Goal: Task Accomplishment & Management: Manage account settings

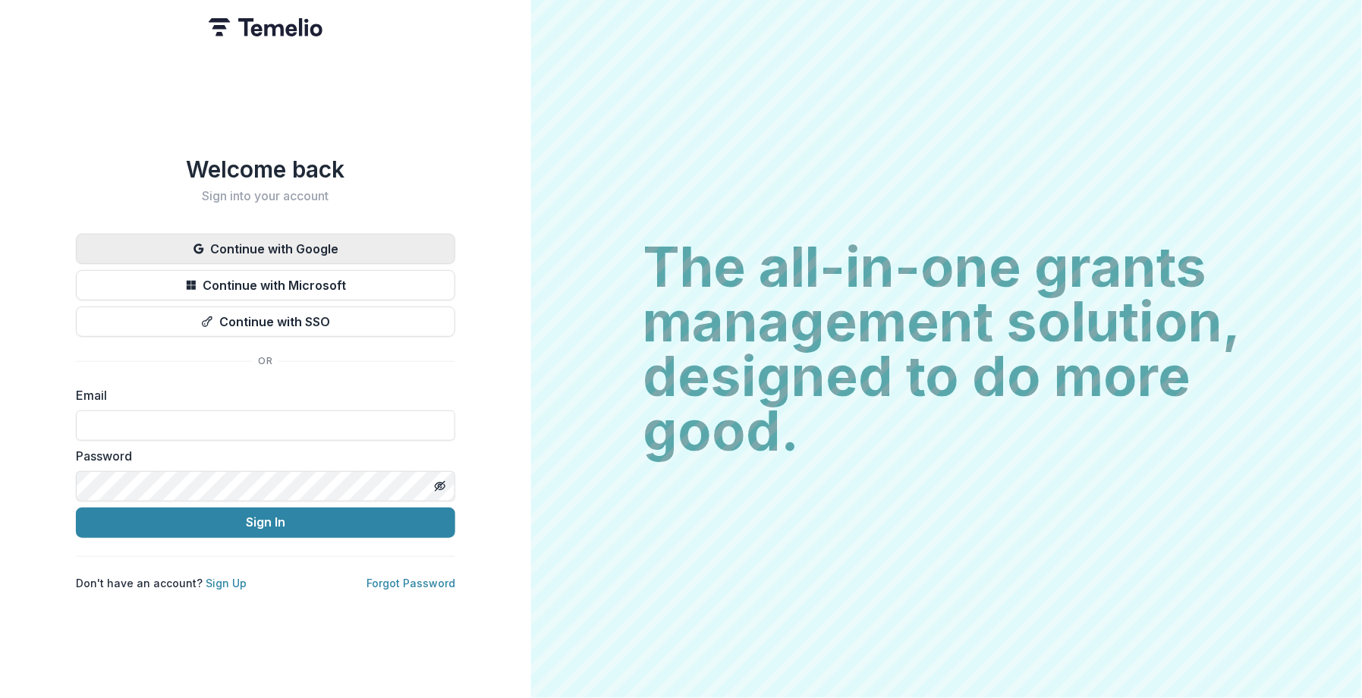
click at [348, 244] on button "Continue with Google" at bounding box center [266, 249] width 380 height 30
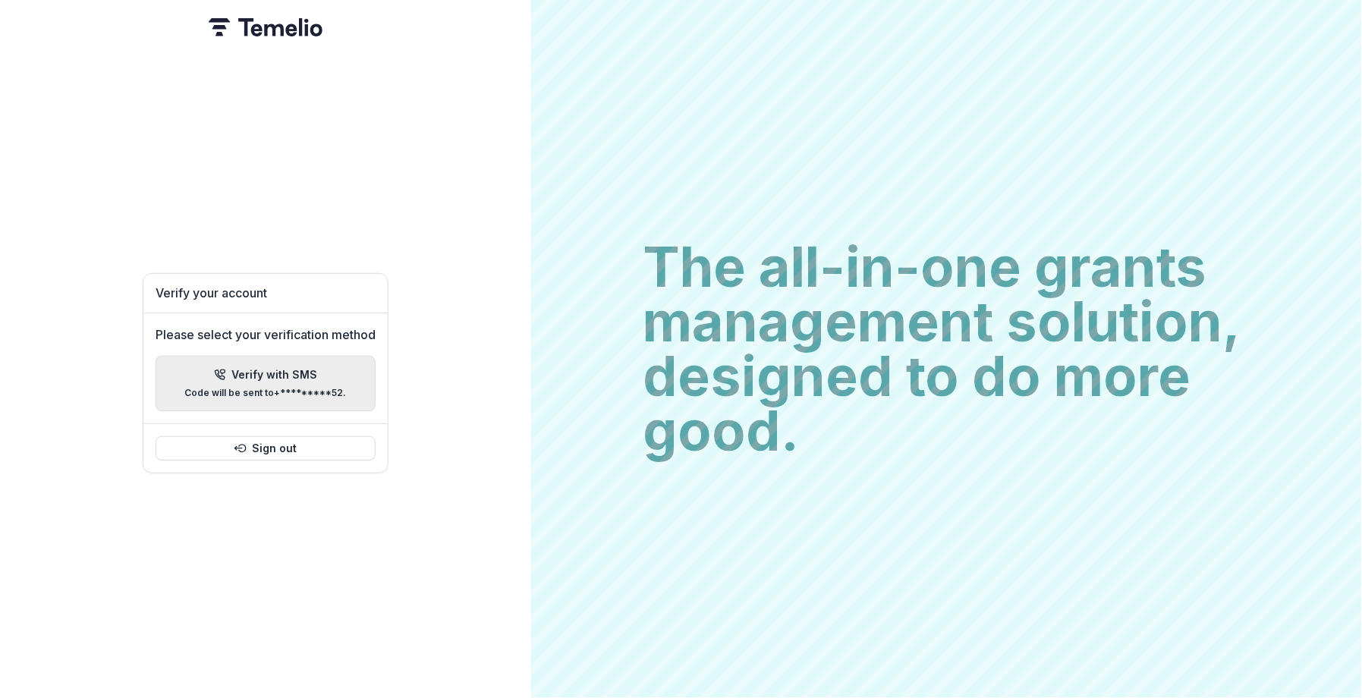
click at [330, 388] on p "Code will be sent to +*********52 ." at bounding box center [266, 393] width 162 height 11
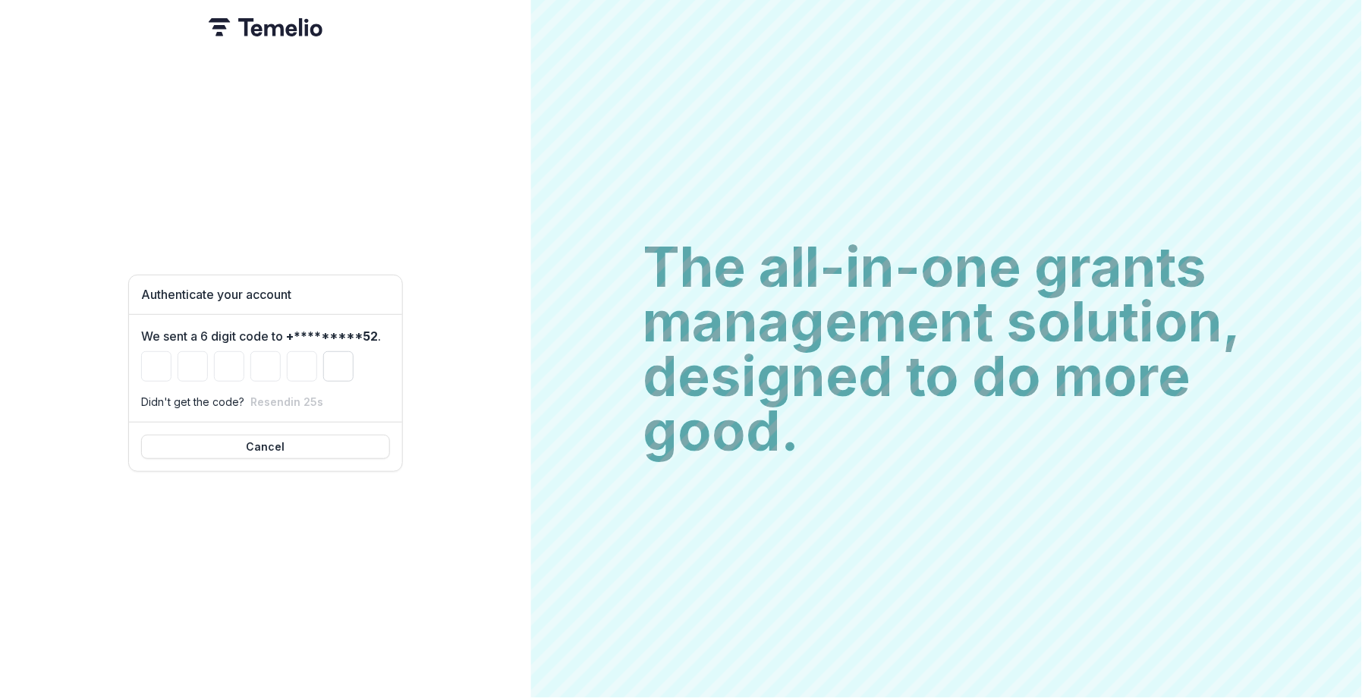
type input "*"
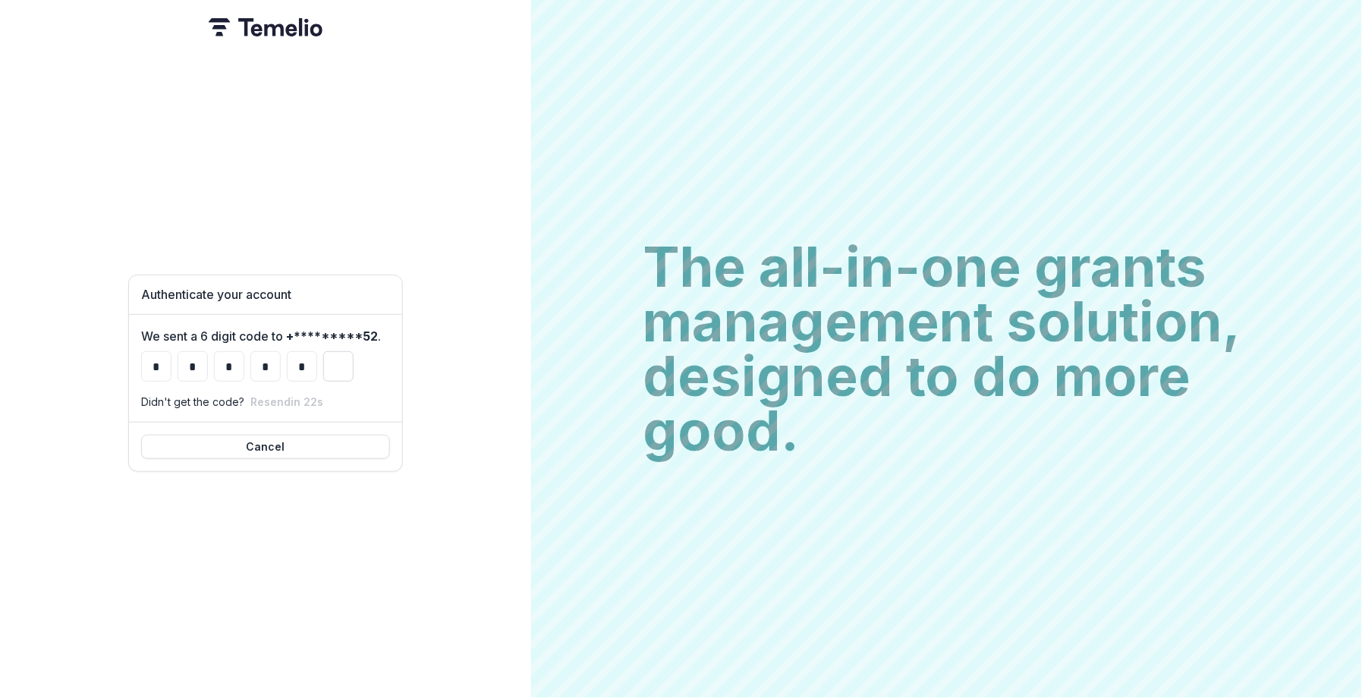
type input "*"
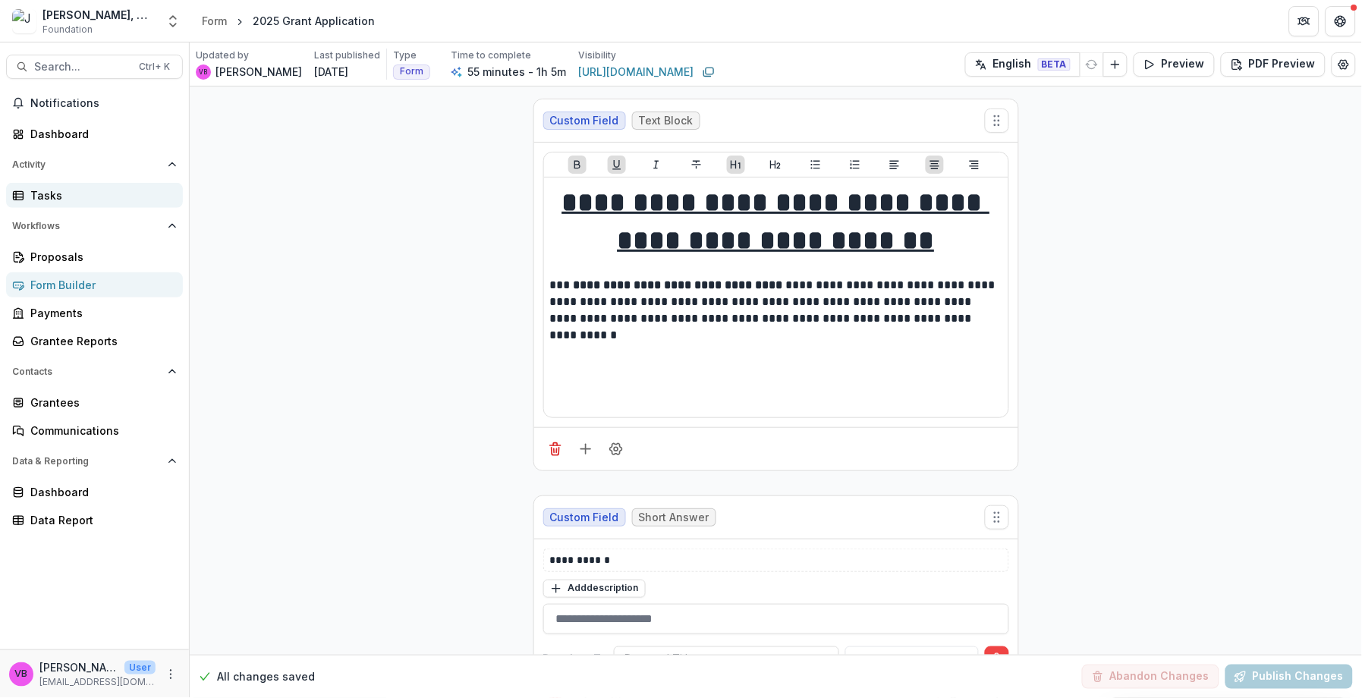
click at [125, 194] on div "Tasks" at bounding box center [100, 195] width 140 height 16
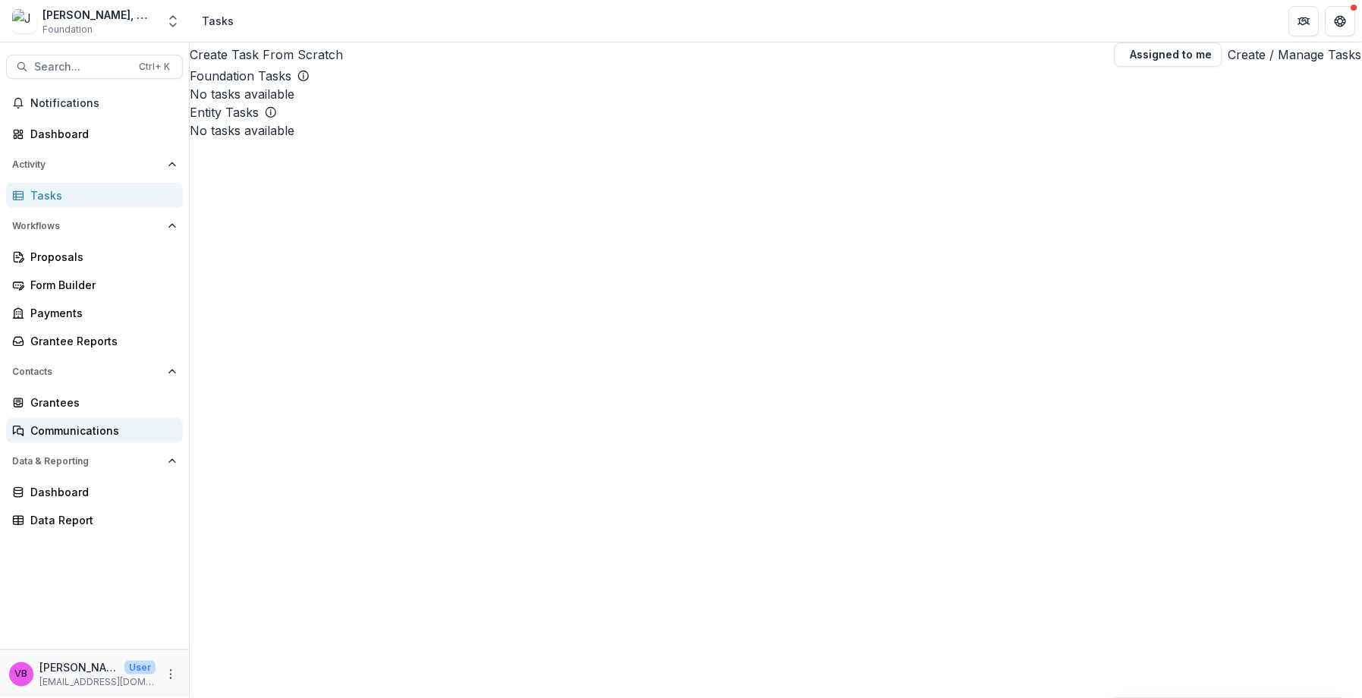
click at [84, 430] on div "Communications" at bounding box center [100, 431] width 140 height 16
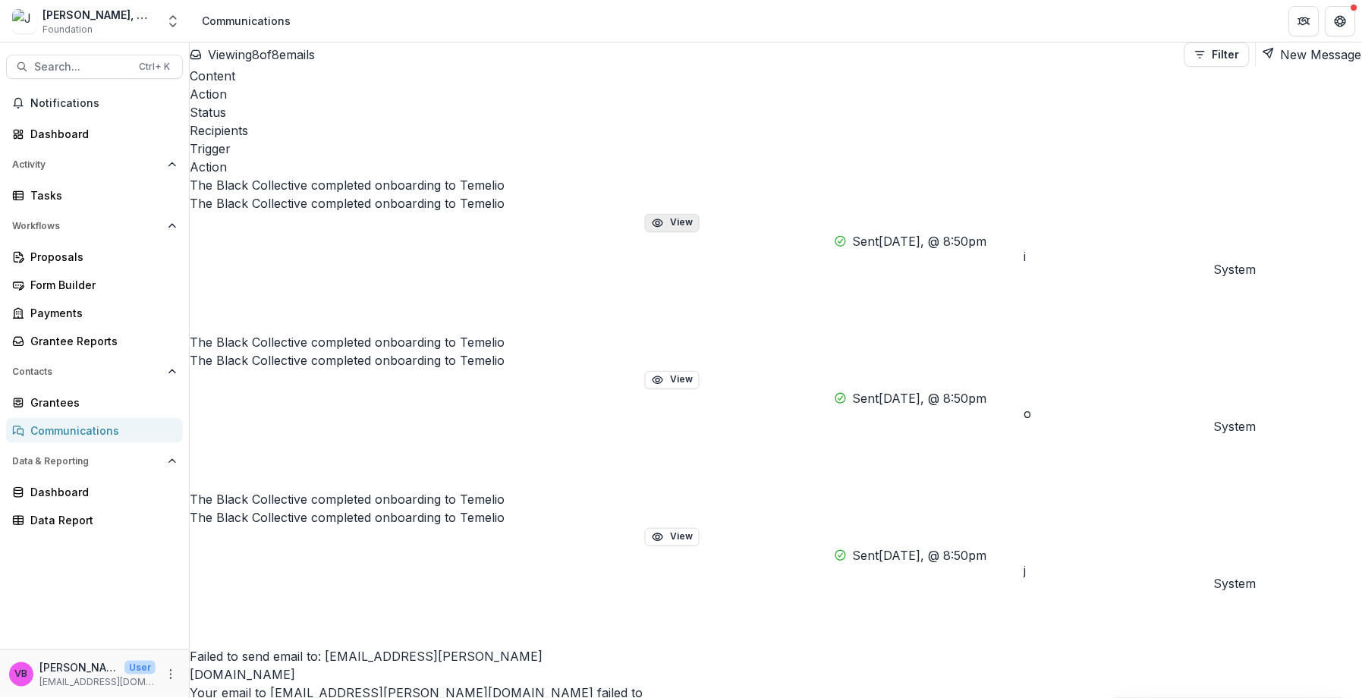
click at [664, 217] on icon "button" at bounding box center [658, 223] width 12 height 12
drag, startPoint x: 441, startPoint y: 497, endPoint x: 335, endPoint y: 461, distance: 112.3
click at [70, 403] on div "Grantees" at bounding box center [100, 403] width 140 height 16
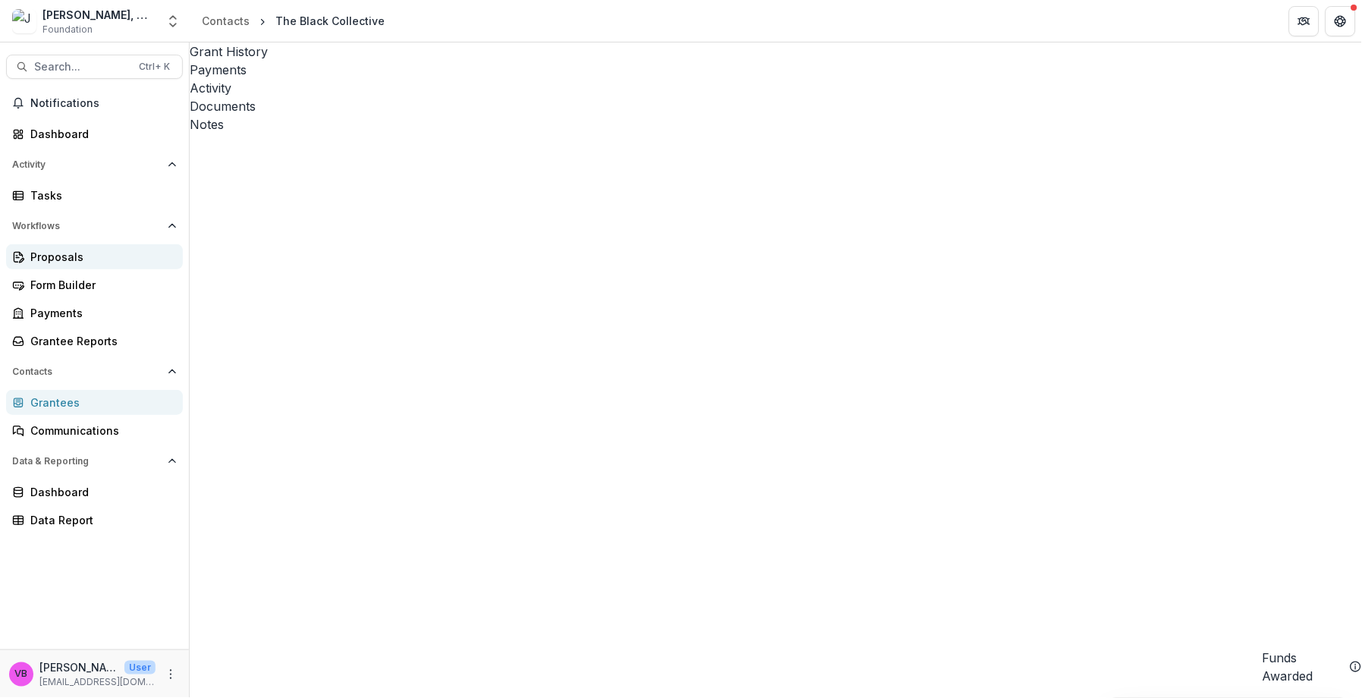
click at [77, 259] on div "Proposals" at bounding box center [100, 257] width 140 height 16
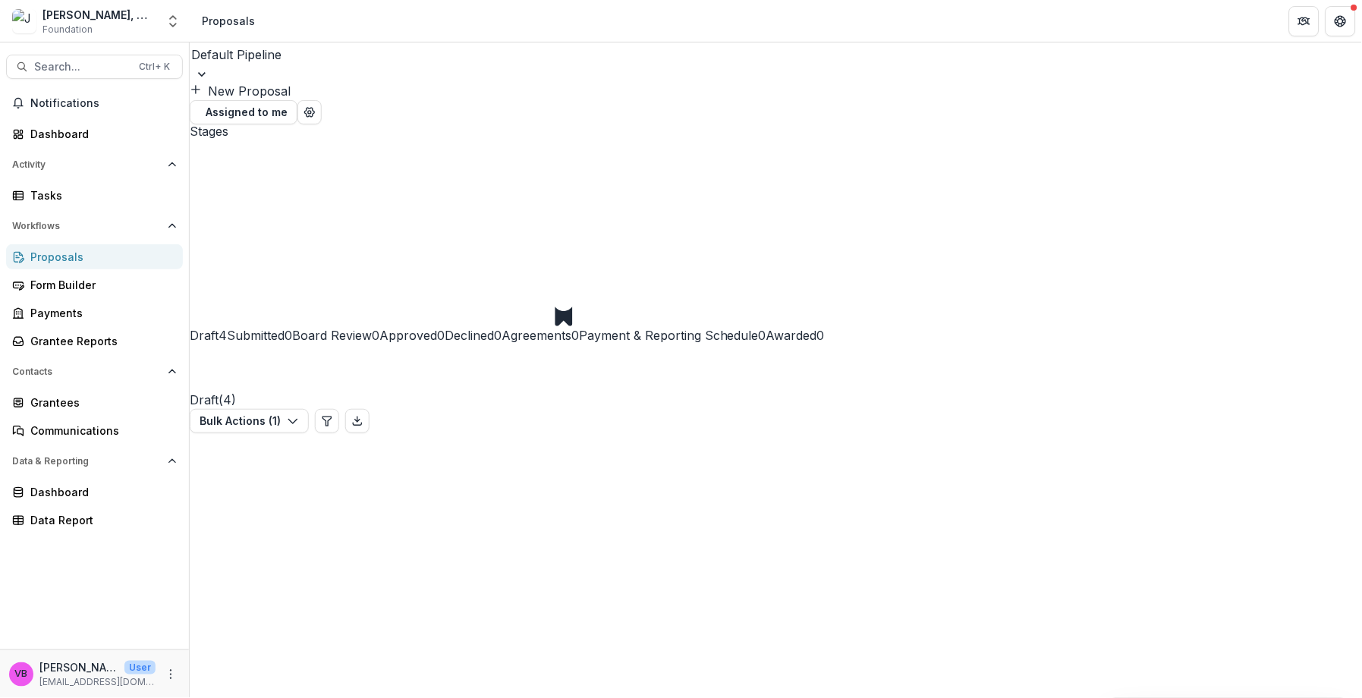
click at [311, 409] on button "Bulk Actions ( 3 )" at bounding box center [250, 421] width 121 height 24
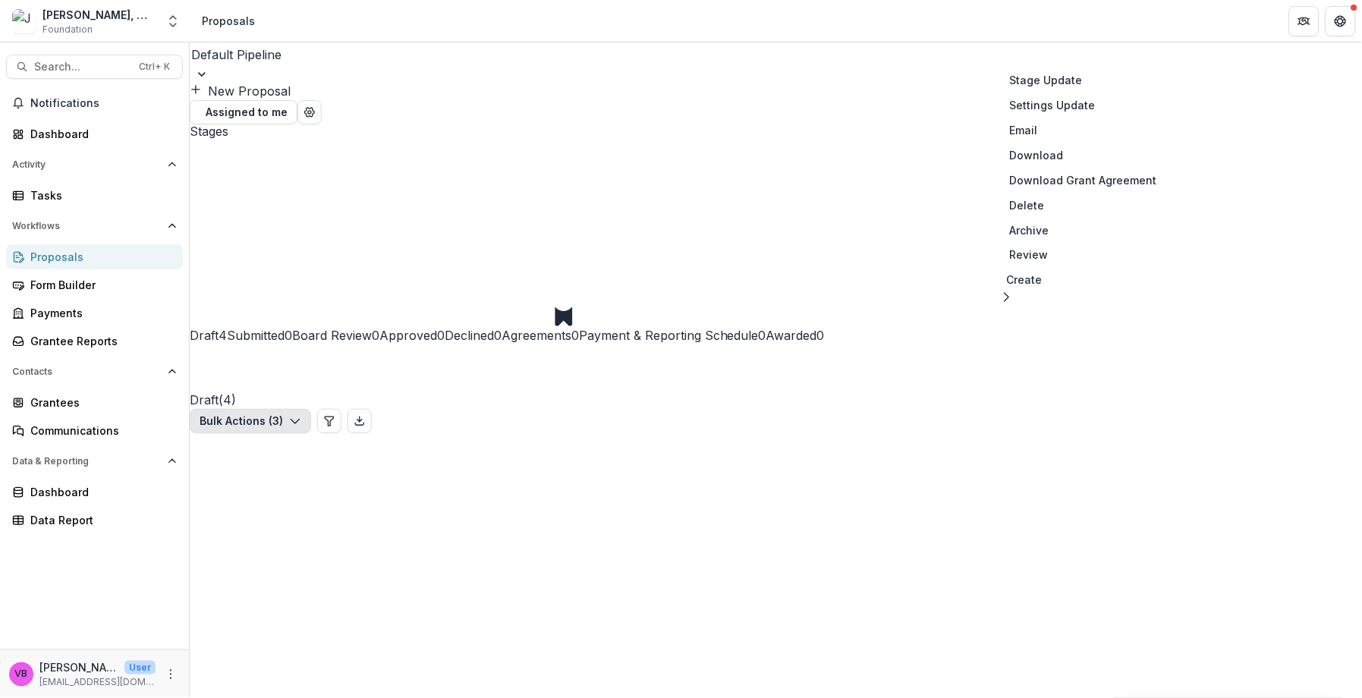
click at [311, 409] on button "Bulk Actions ( 2 )" at bounding box center [250, 421] width 121 height 24
click at [1039, 209] on button "Delete" at bounding box center [1078, 205] width 175 height 25
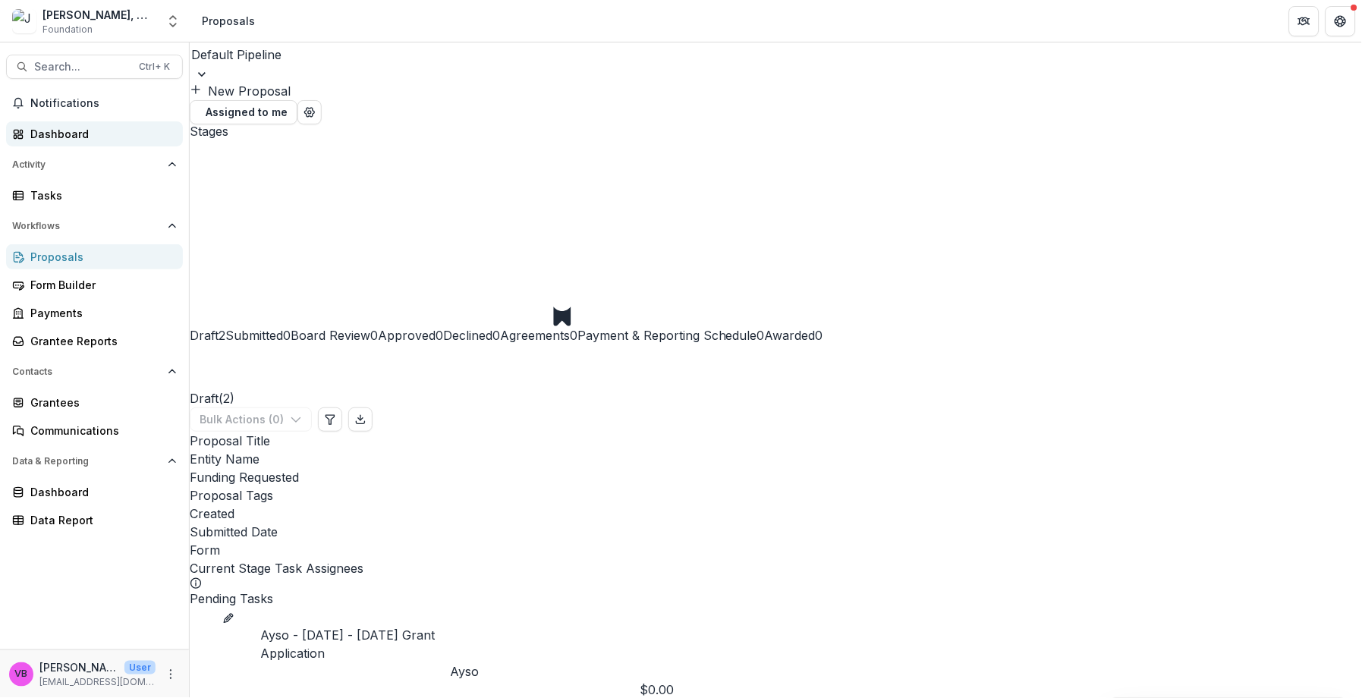
click at [79, 132] on div "Dashboard" at bounding box center [100, 134] width 140 height 16
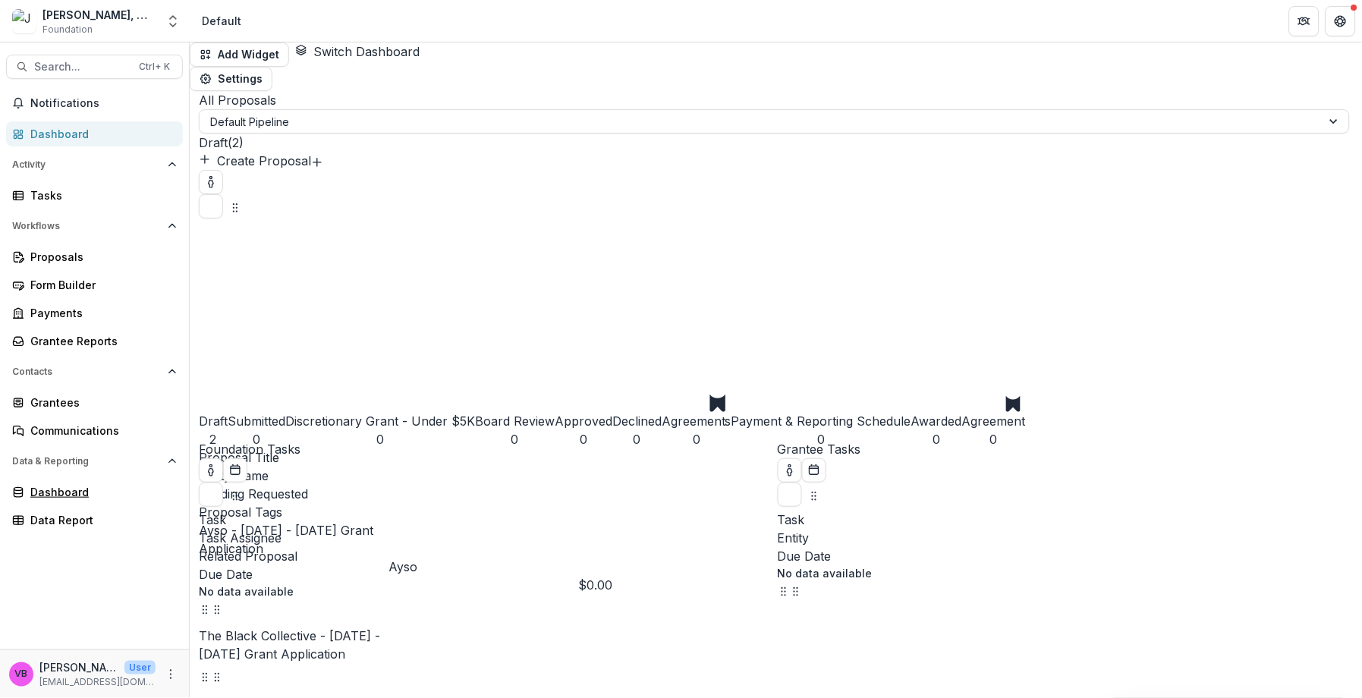
drag, startPoint x: 66, startPoint y: 497, endPoint x: 49, endPoint y: 504, distance: 18.0
click at [49, 504] on div "Dashboard Data Report" at bounding box center [94, 506] width 189 height 53
click at [70, 491] on div "Dashboard" at bounding box center [100, 492] width 140 height 16
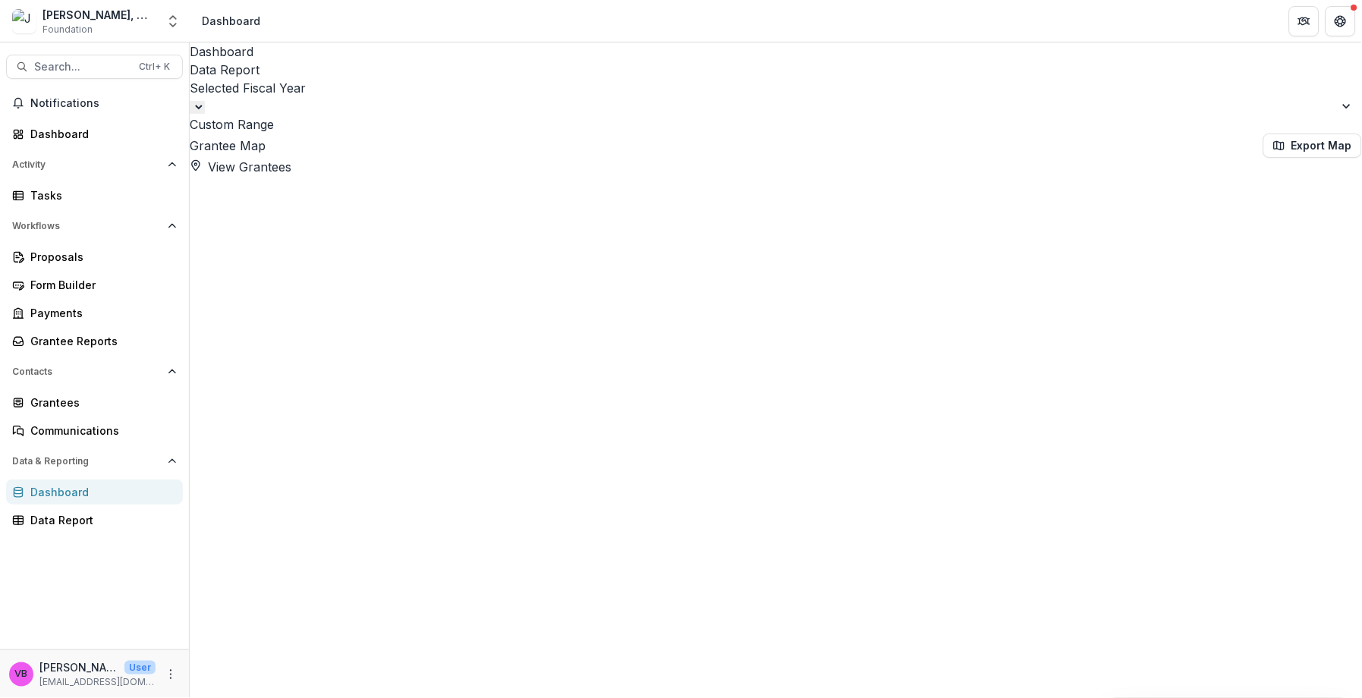
click at [205, 101] on select at bounding box center [197, 107] width 15 height 13
click at [176, 681] on button "More" at bounding box center [171, 675] width 18 height 18
click at [288, 645] on link "User Settings" at bounding box center [271, 642] width 162 height 25
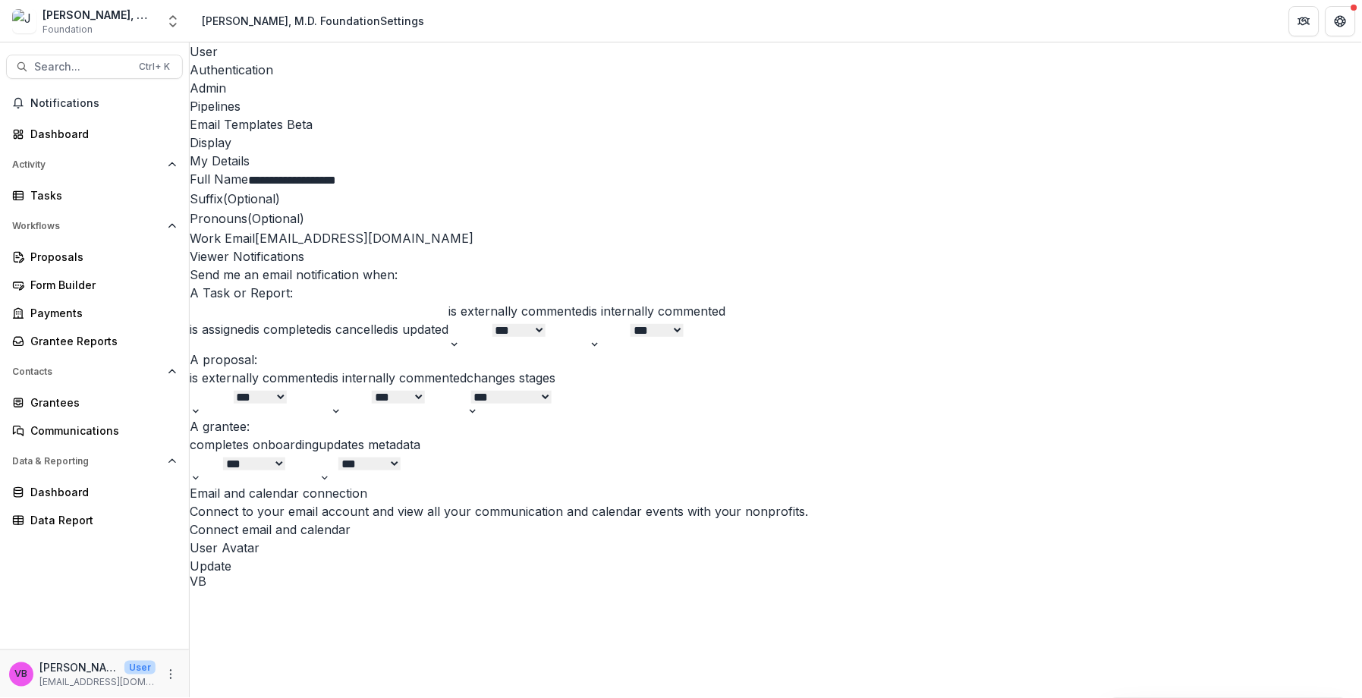
click at [354, 79] on div "Admin" at bounding box center [776, 88] width 1173 height 18
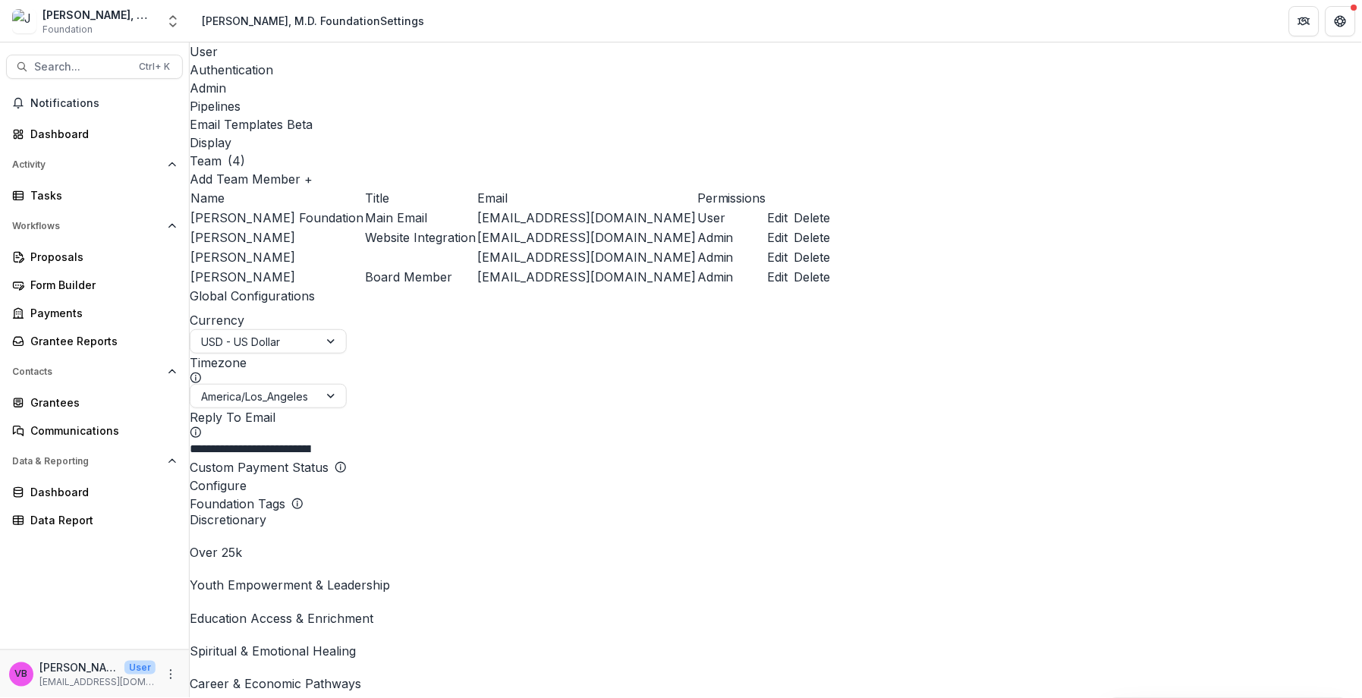
scroll to position [861, 0]
type input "******"
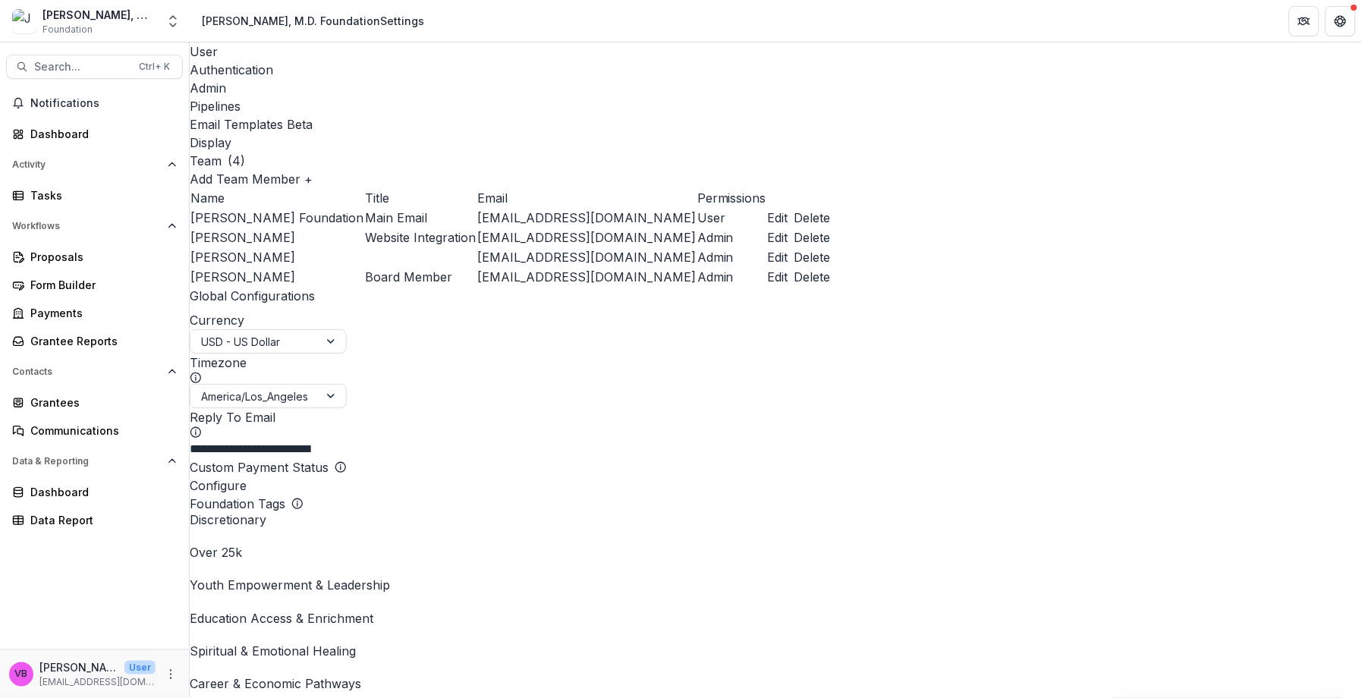
drag, startPoint x: 1180, startPoint y: 407, endPoint x: 1262, endPoint y: 411, distance: 82.9
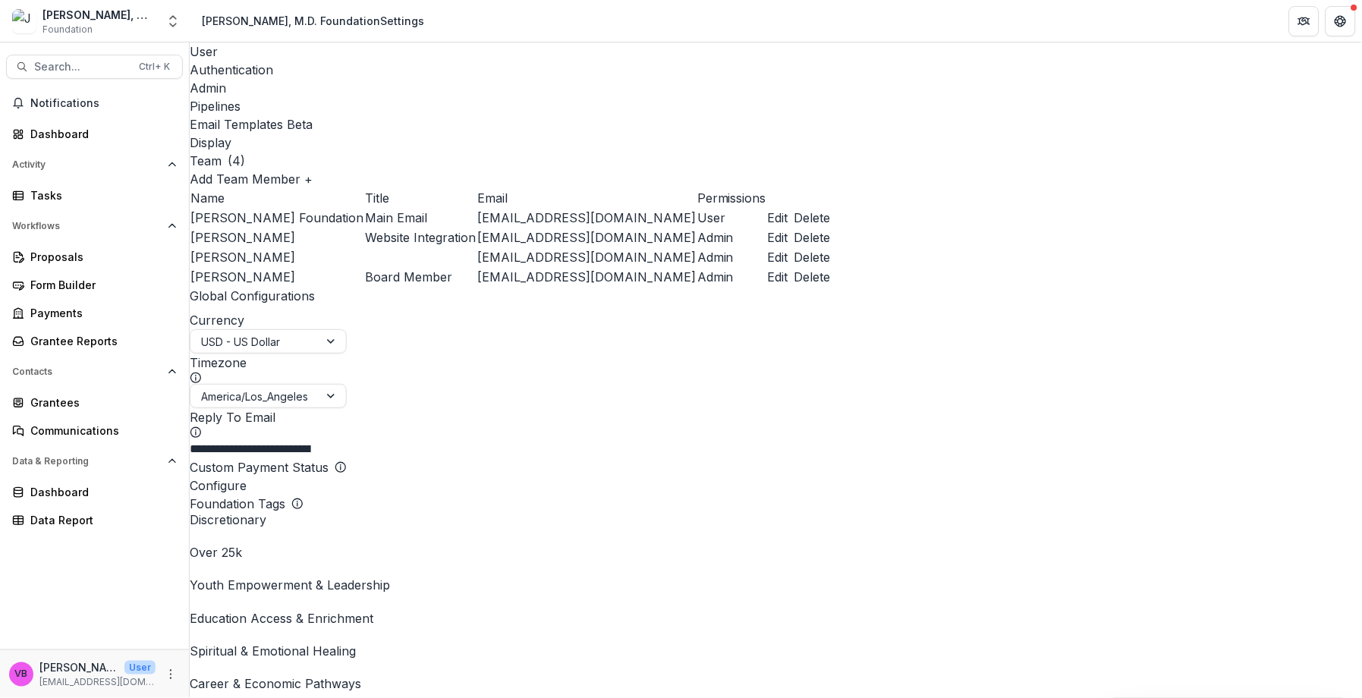
scroll to position [703, 0]
drag, startPoint x: 994, startPoint y: 545, endPoint x: 771, endPoint y: 318, distance: 317.8
click at [496, 115] on div "Email Templates Beta" at bounding box center [776, 124] width 1173 height 18
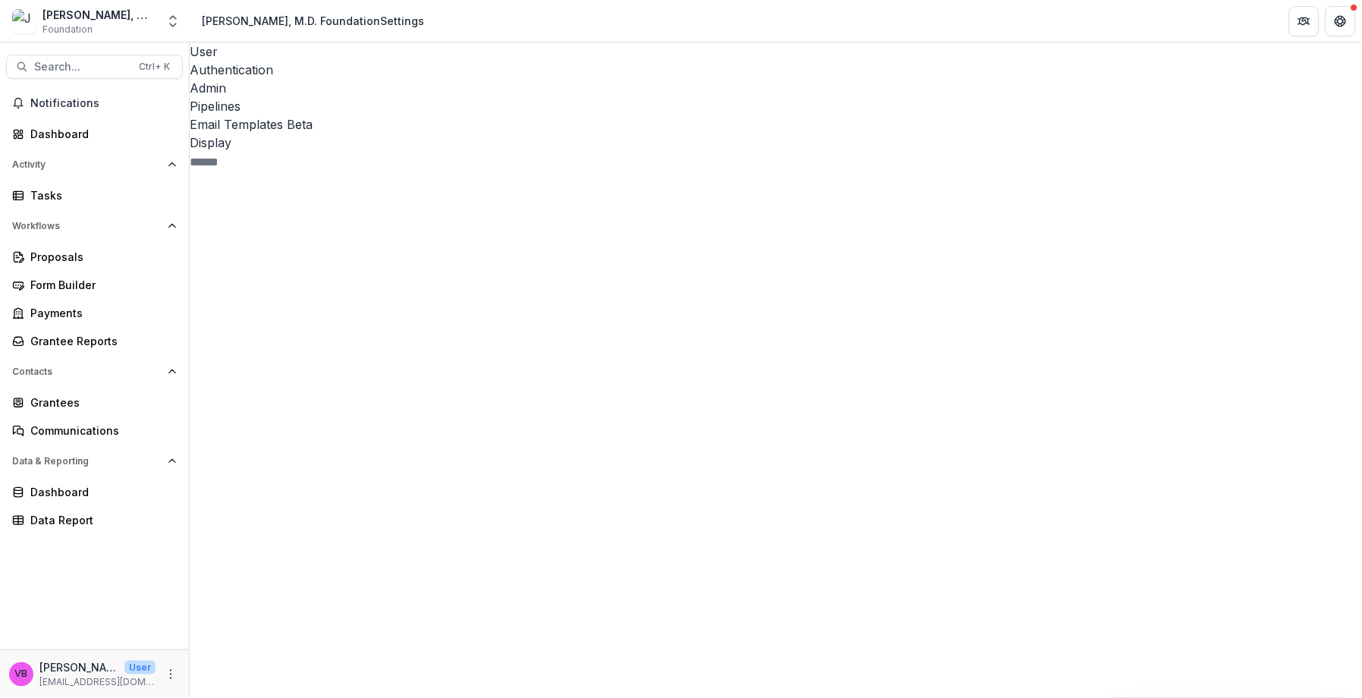
click at [398, 184] on span "Task 18" at bounding box center [322, 466] width 264 height 565
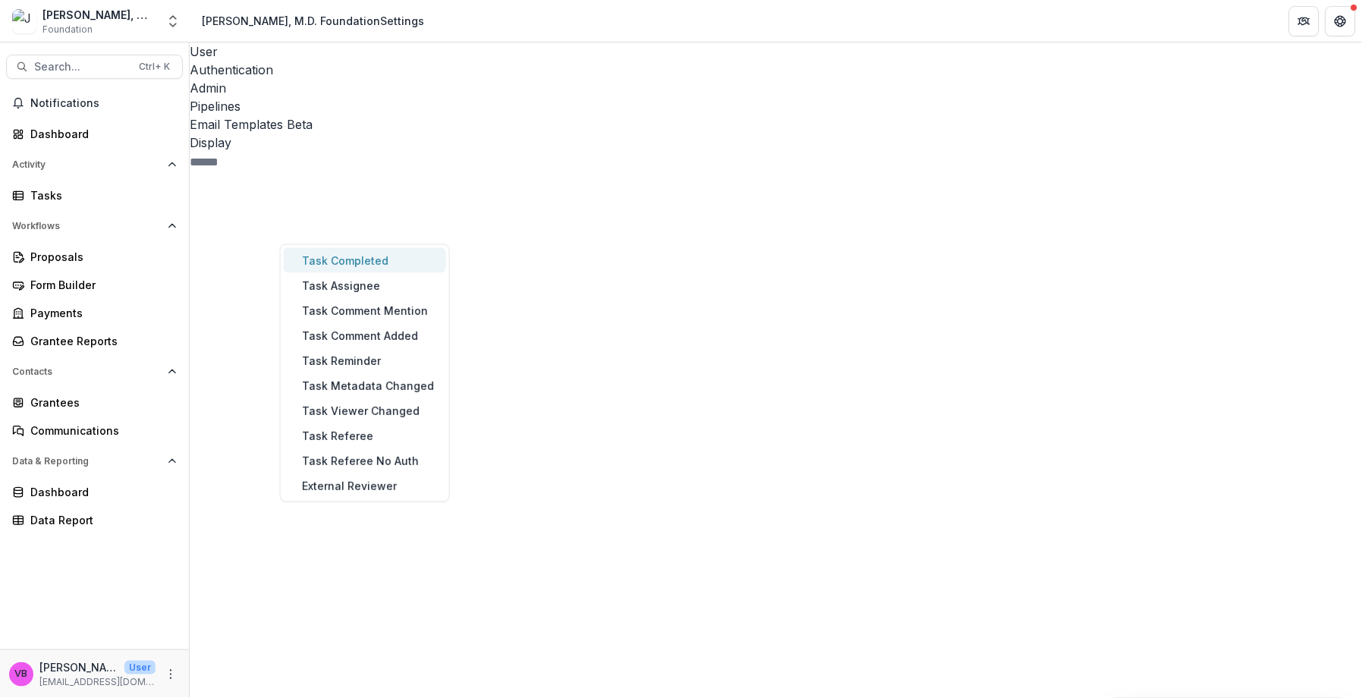
click at [414, 248] on button "Task Completed" at bounding box center [365, 260] width 162 height 25
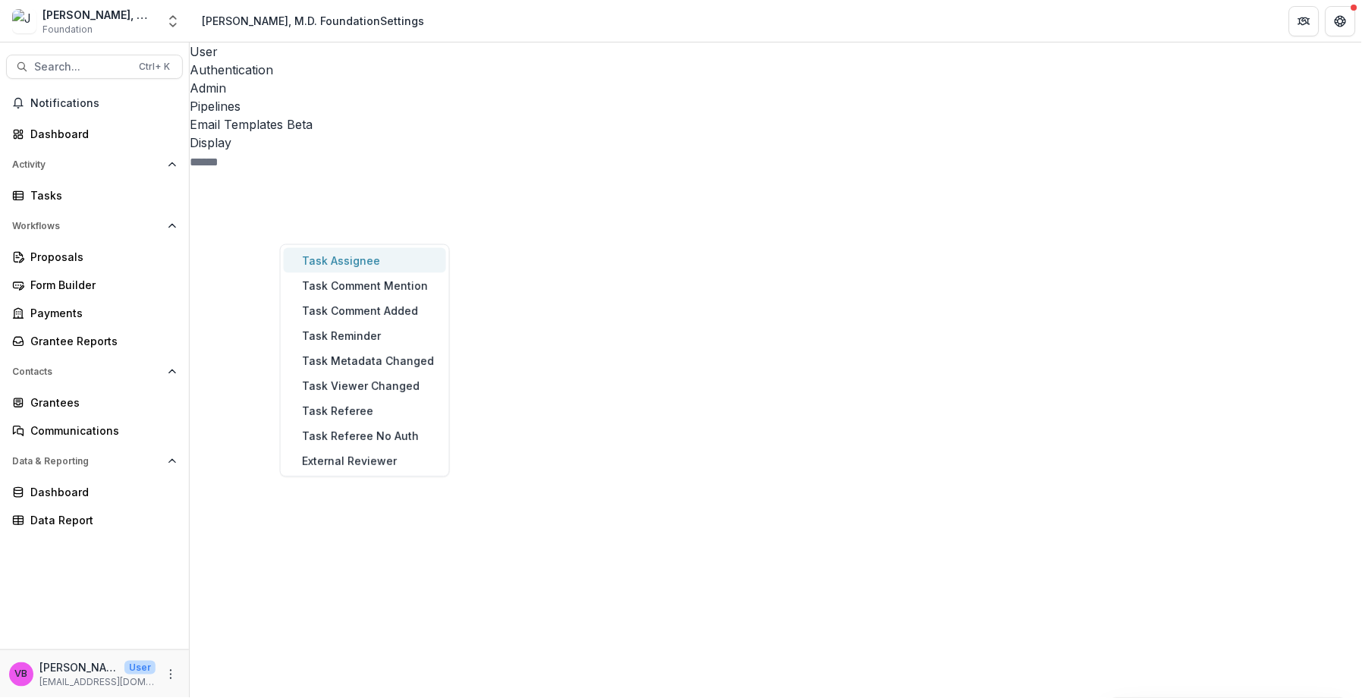
click at [406, 248] on button "Task Assignee" at bounding box center [365, 260] width 162 height 25
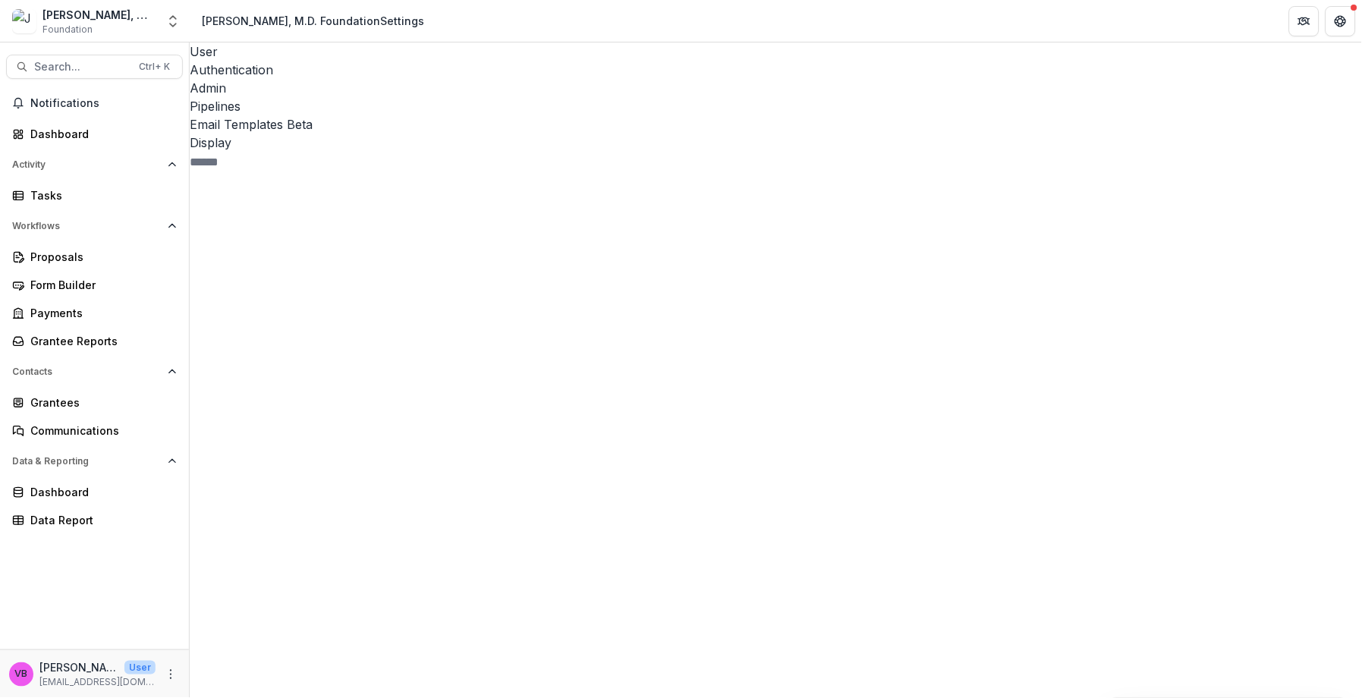
drag, startPoint x: 642, startPoint y: 301, endPoint x: 571, endPoint y: 211, distance: 115.1
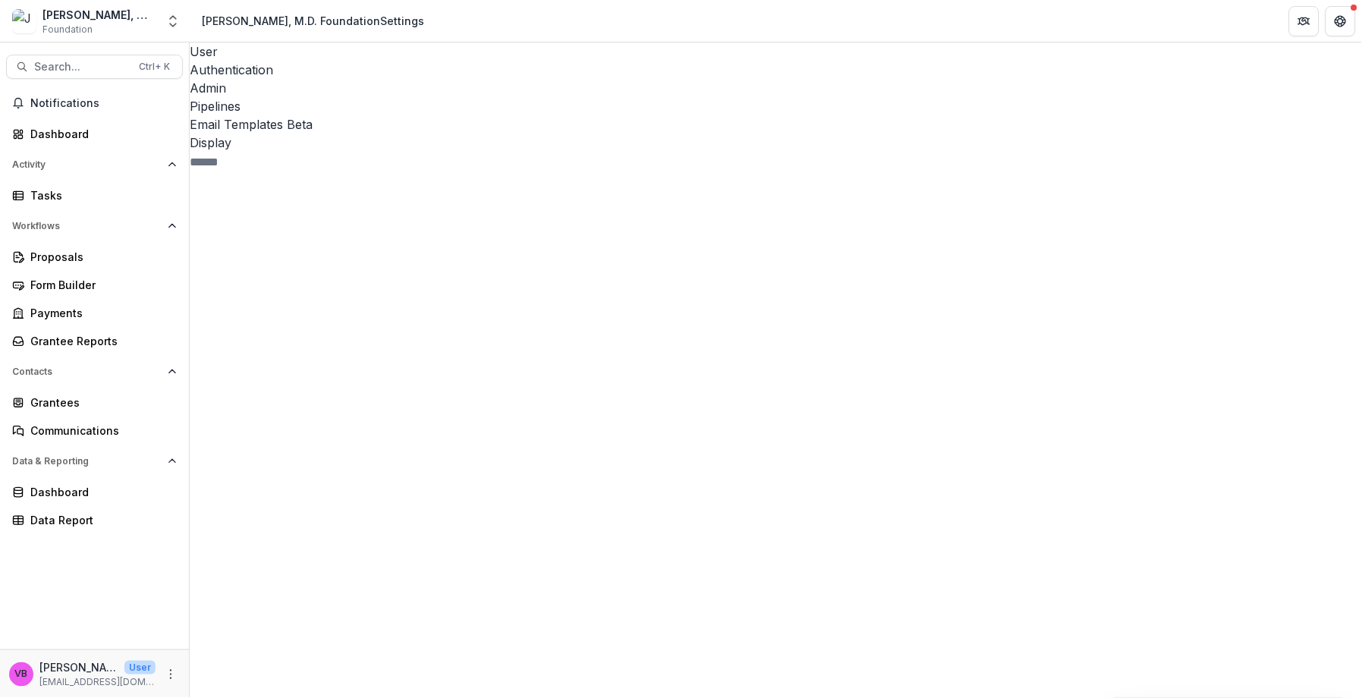
click at [584, 698] on div "[EMAIL_ADDRESS][DOMAIN_NAME]" at bounding box center [681, 707] width 1362 height 18
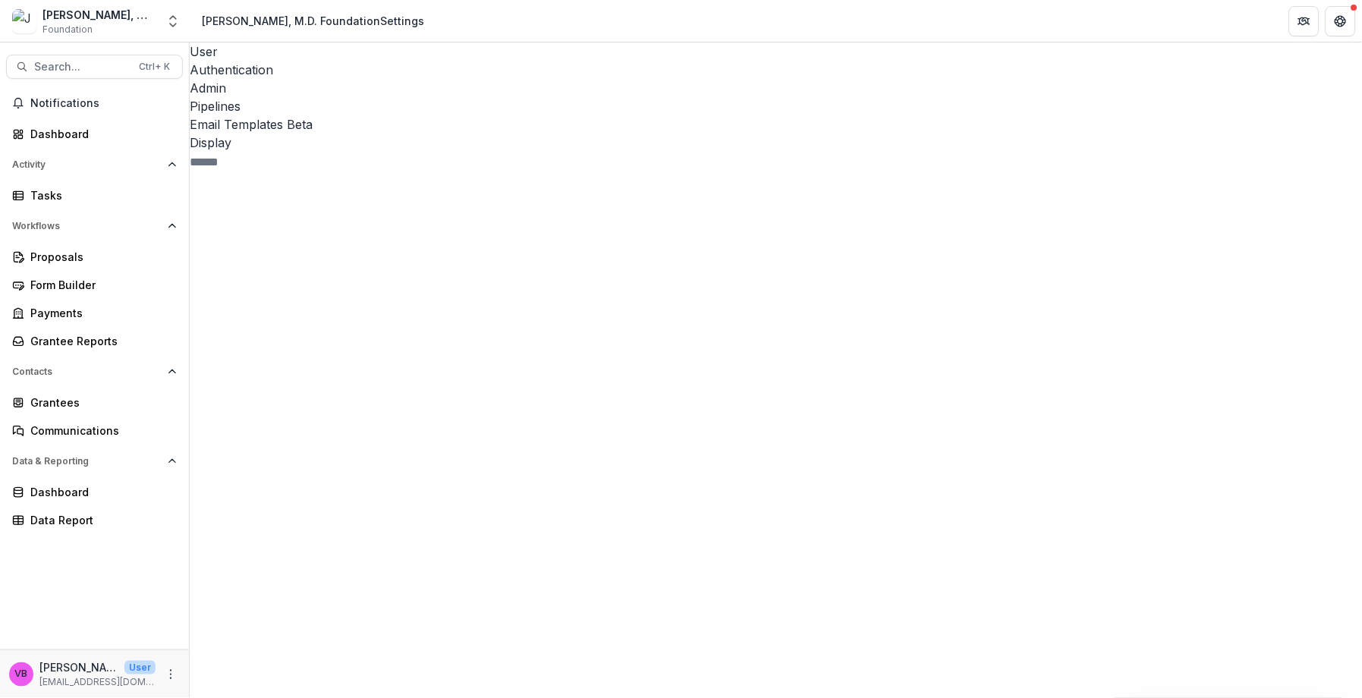
click at [639, 698] on div "[EMAIL_ADDRESS][DOMAIN_NAME]" at bounding box center [681, 707] width 1362 height 18
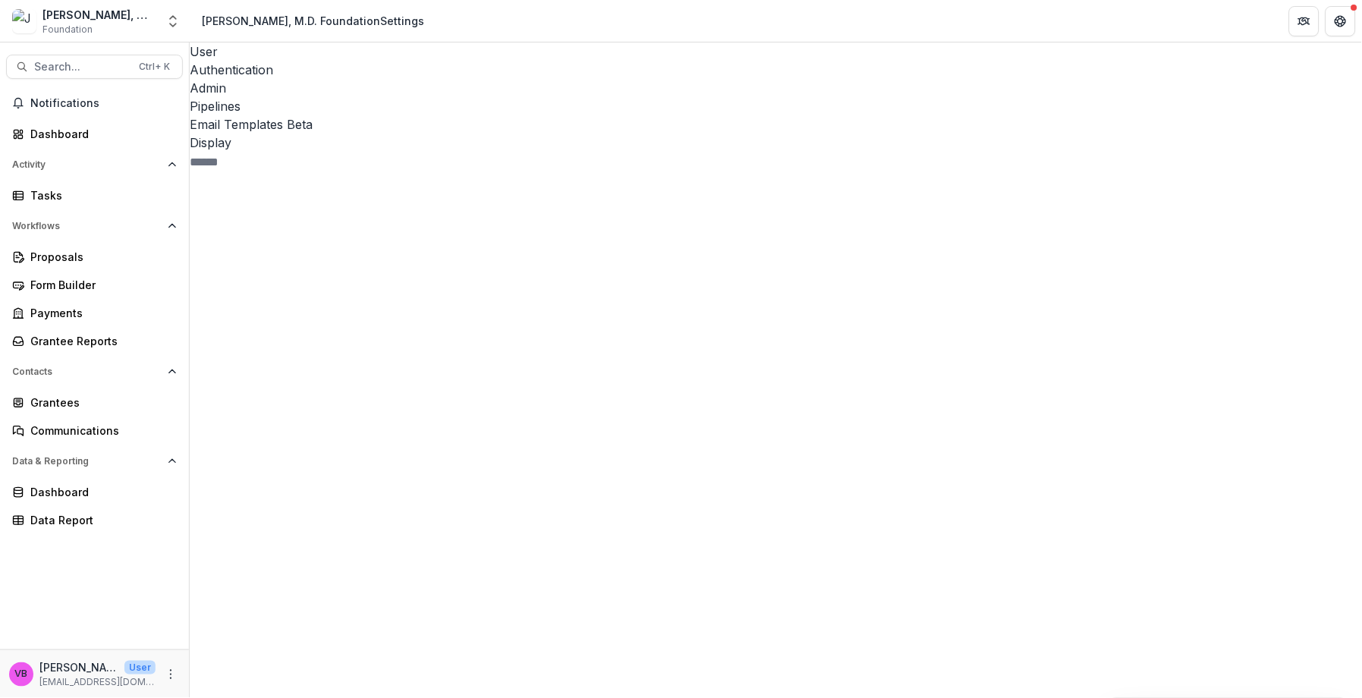
drag, startPoint x: 609, startPoint y: 371, endPoint x: 553, endPoint y: 271, distance: 114.5
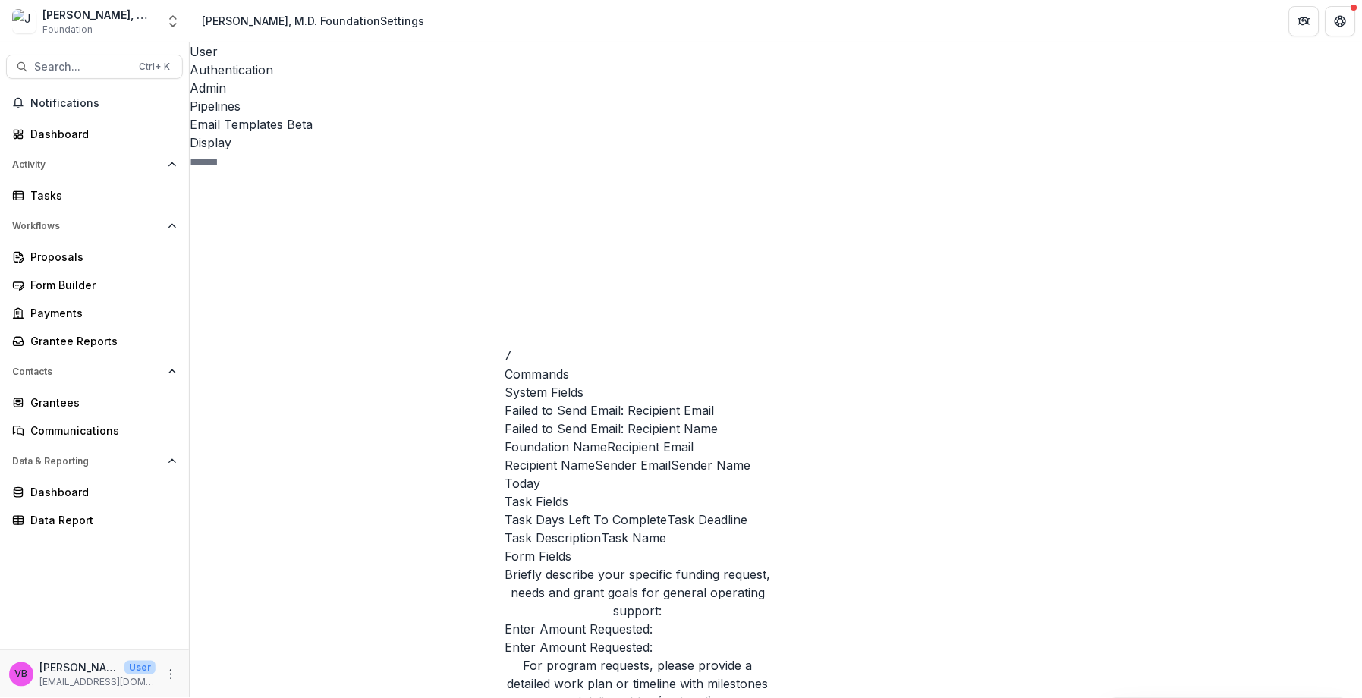
drag, startPoint x: 614, startPoint y: 455, endPoint x: 578, endPoint y: 463, distance: 37.2
click at [578, 456] on span "Foundation Name" at bounding box center [557, 447] width 102 height 18
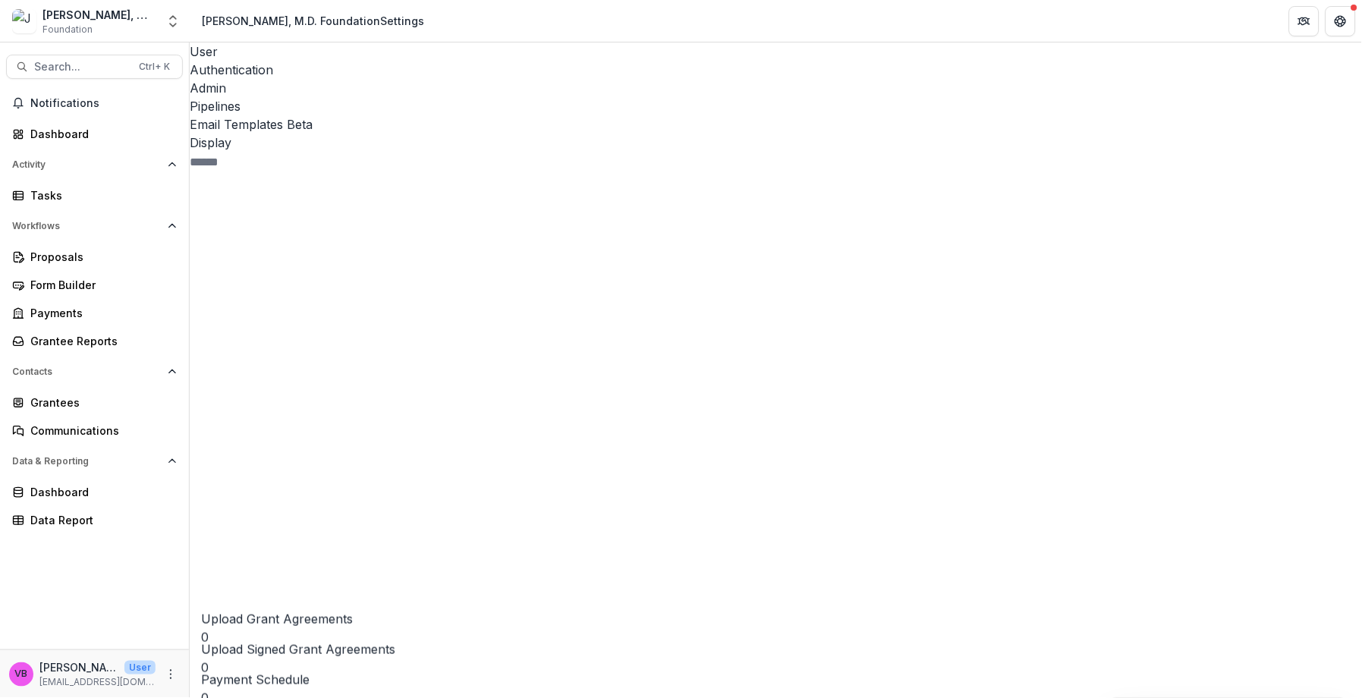
scroll to position [146, 0]
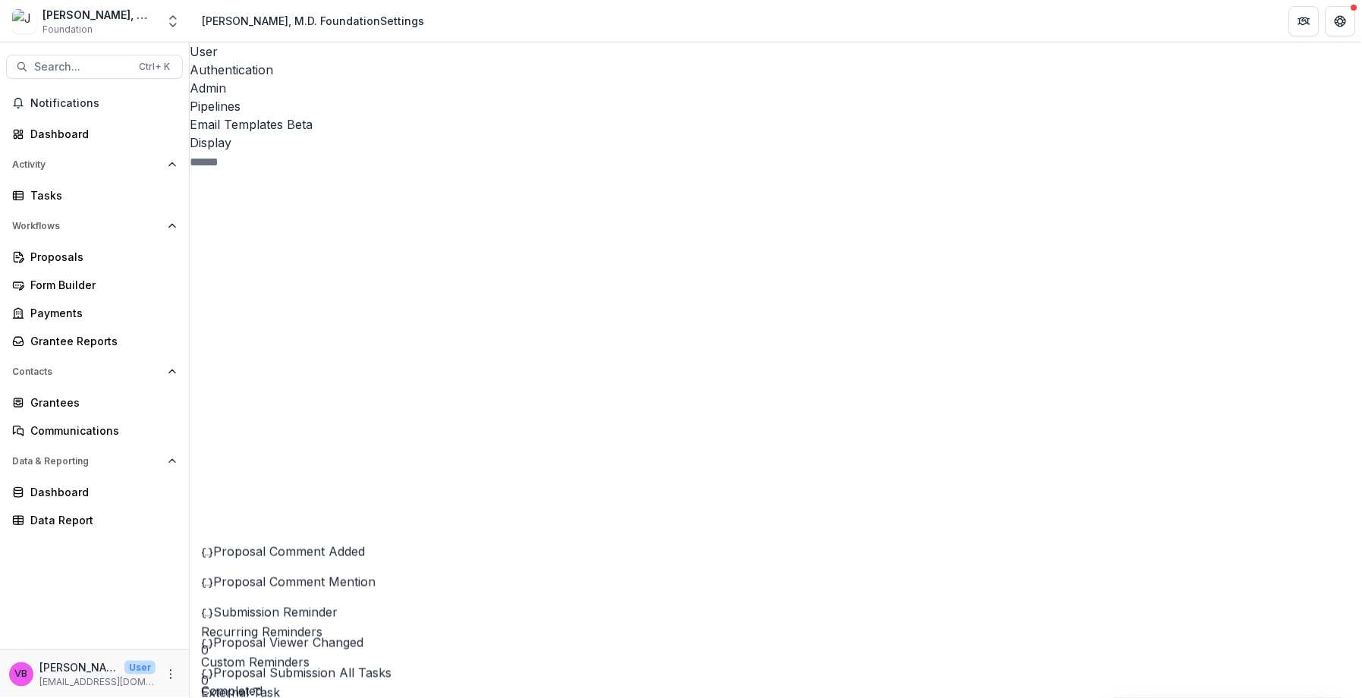
scroll to position [257, 0]
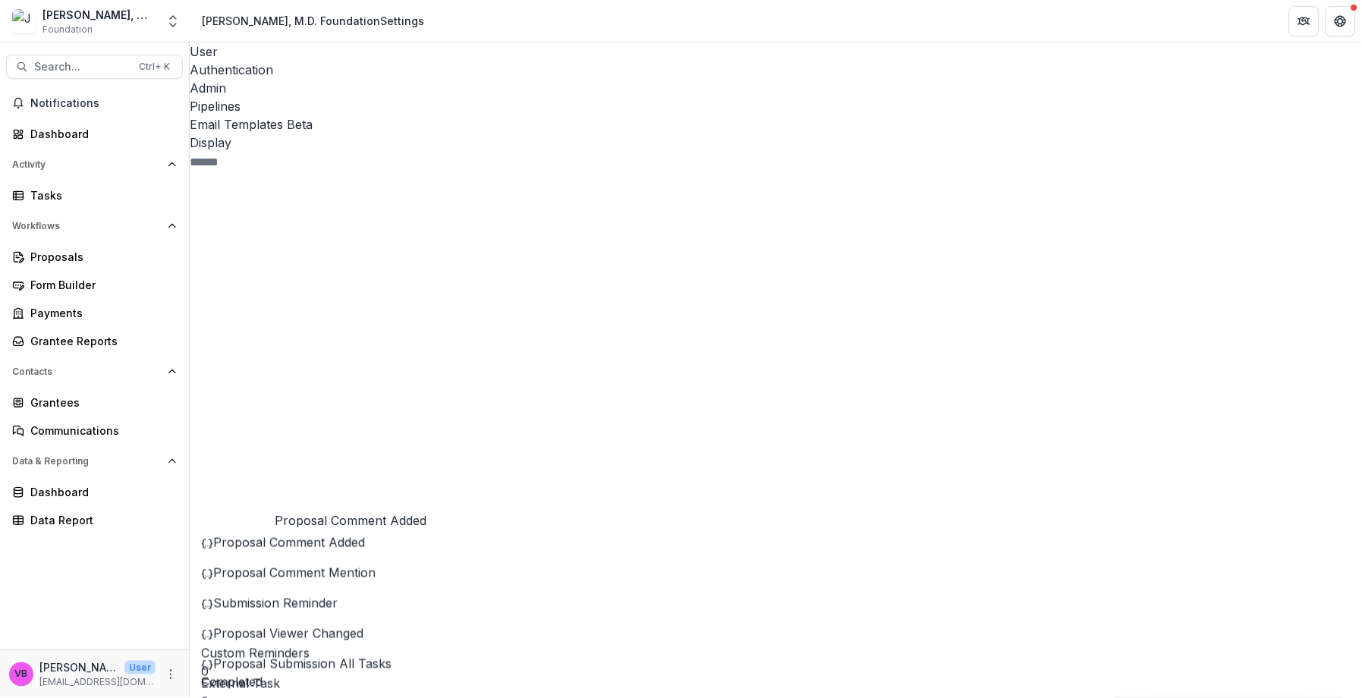
click at [348, 535] on span "Proposal Comment Added" at bounding box center [289, 542] width 152 height 15
click at [591, 698] on div "[EMAIL_ADDRESS][DOMAIN_NAME]" at bounding box center [681, 707] width 1362 height 18
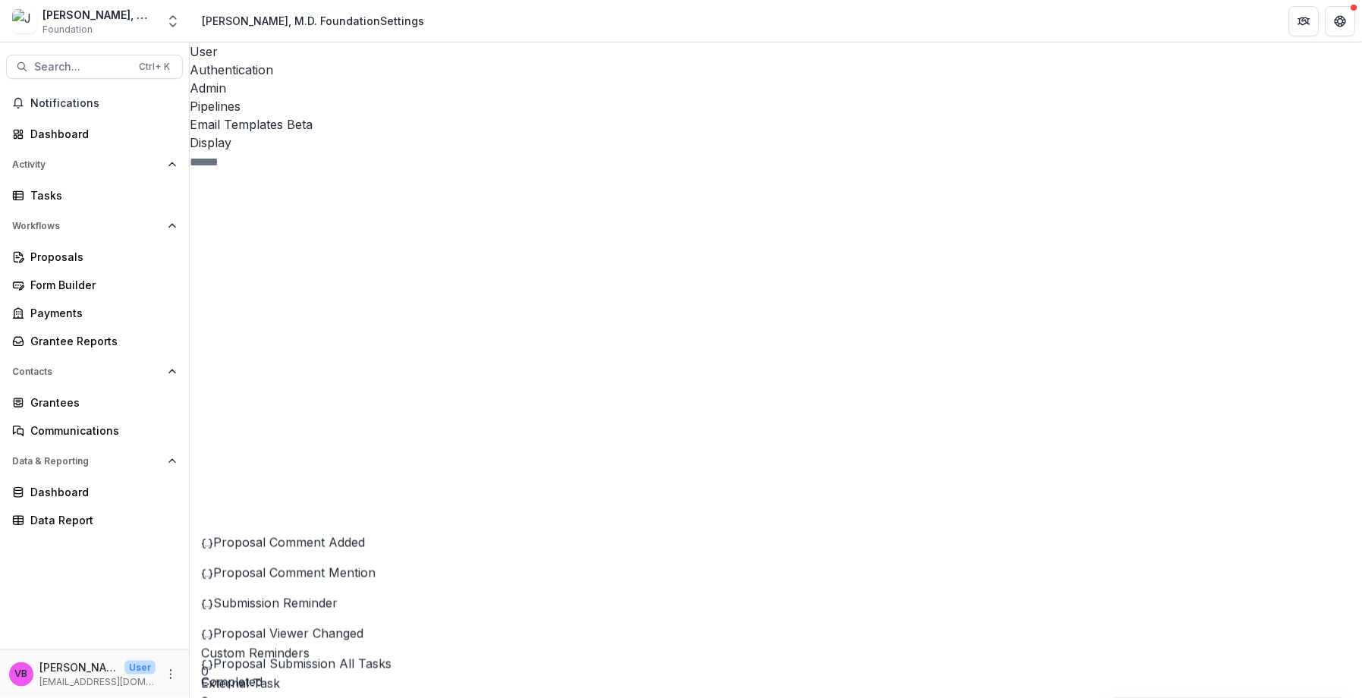
click at [986, 698] on header "Preview" at bounding box center [681, 707] width 1362 height 18
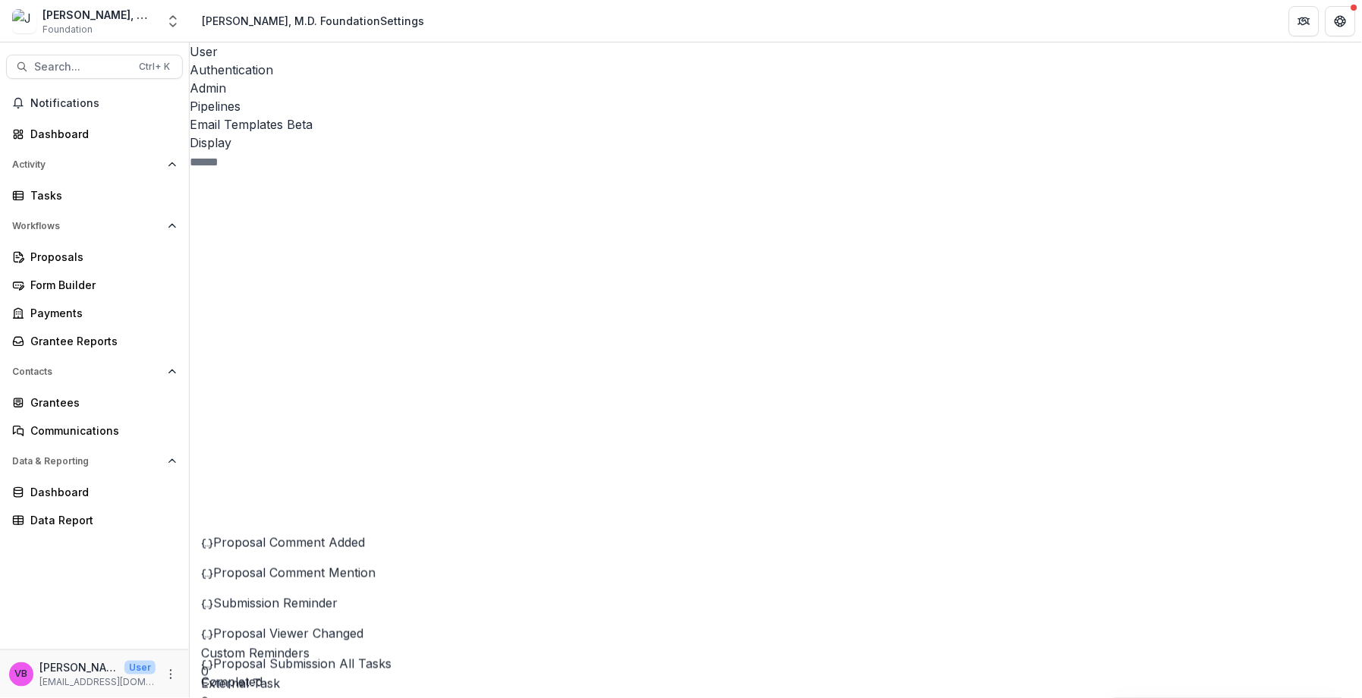
click at [342, 565] on span "Proposal Comment Mention" at bounding box center [294, 572] width 162 height 15
click at [322, 594] on div "Submission Reminder" at bounding box center [327, 603] width 253 height 18
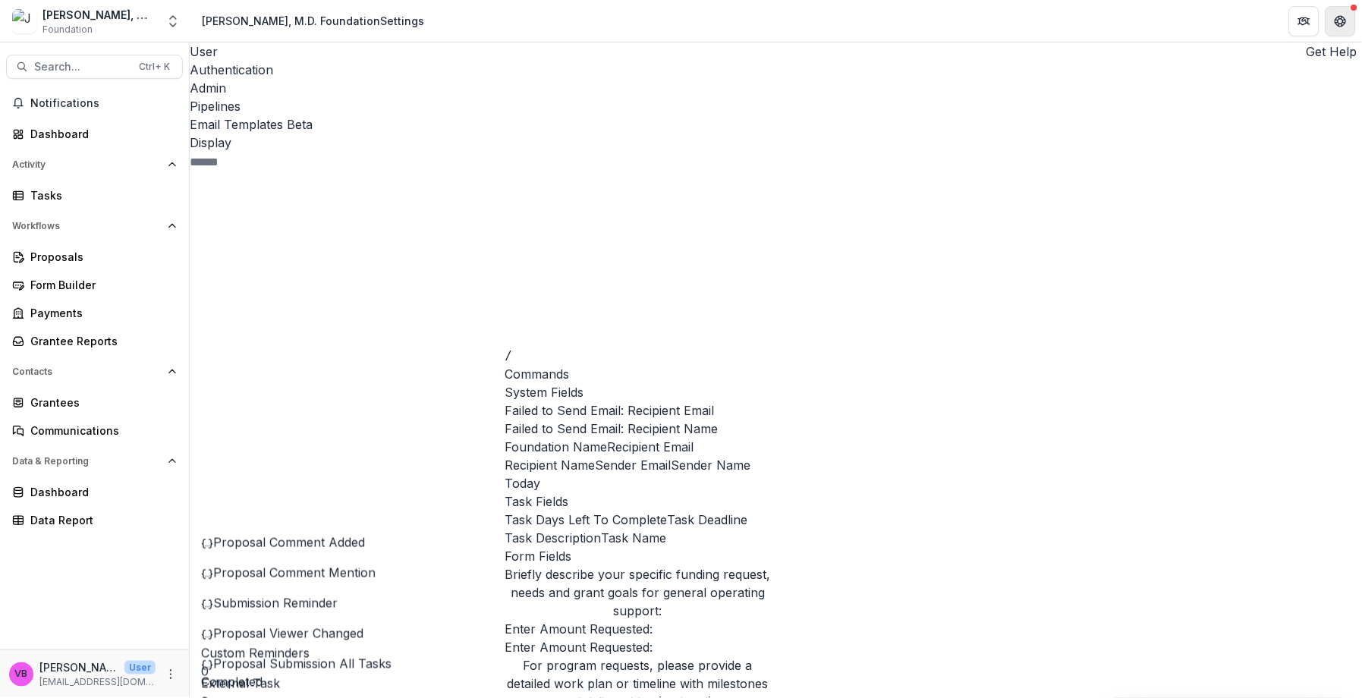
click at [1341, 24] on icon "Get Help" at bounding box center [1342, 25] width 4 height 3
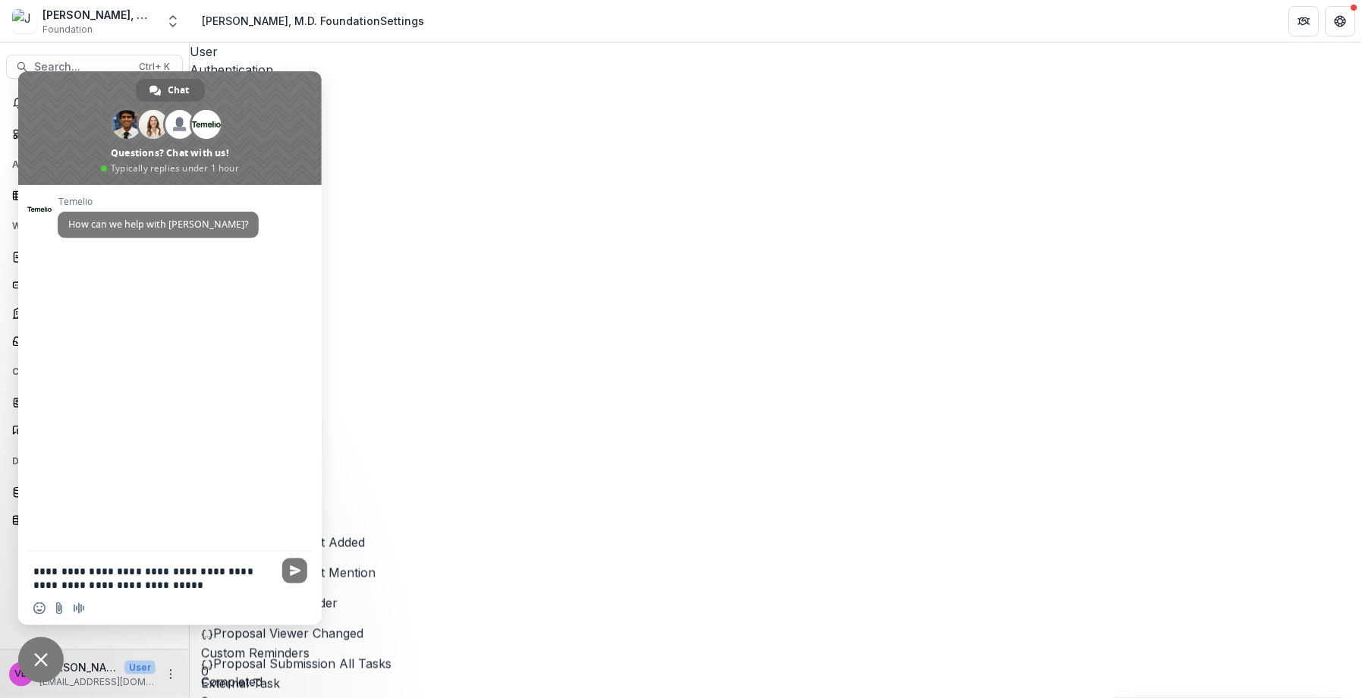
type textarea "**********"
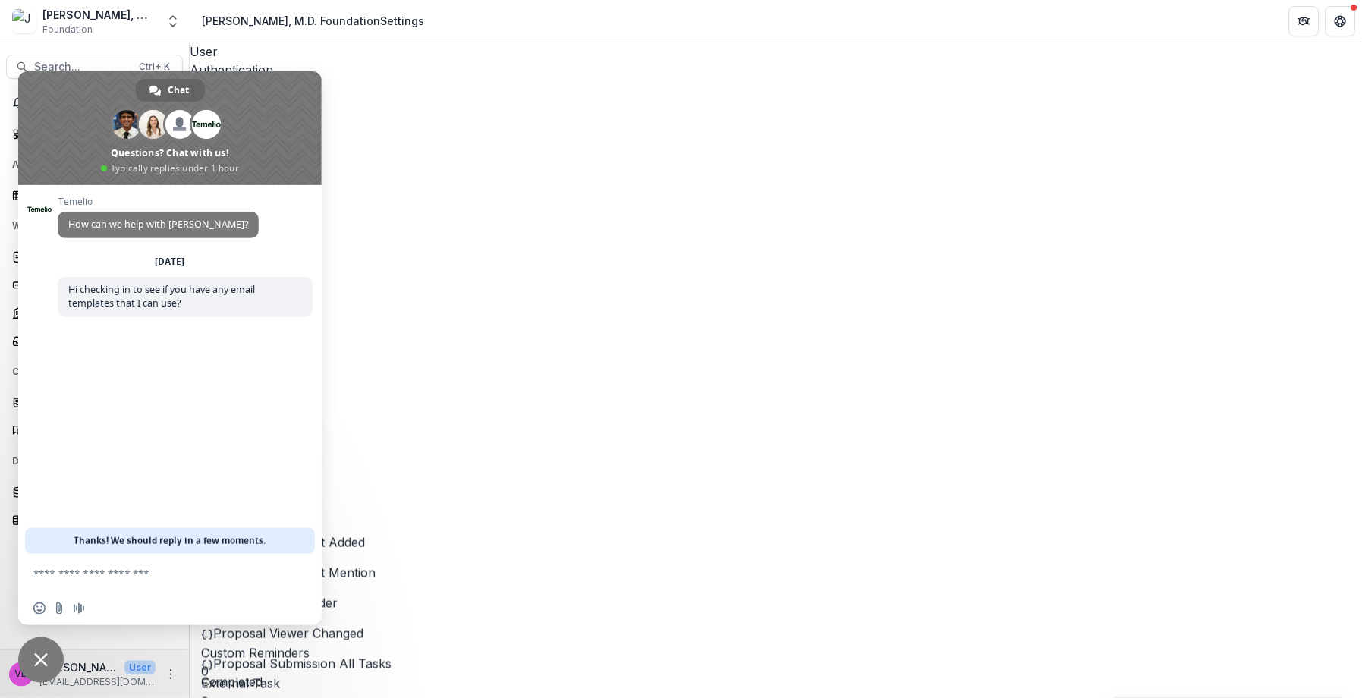
drag, startPoint x: 630, startPoint y: 502, endPoint x: 400, endPoint y: 83, distance: 478.0
click at [36, 661] on span "Close chat" at bounding box center [41, 661] width 14 height 14
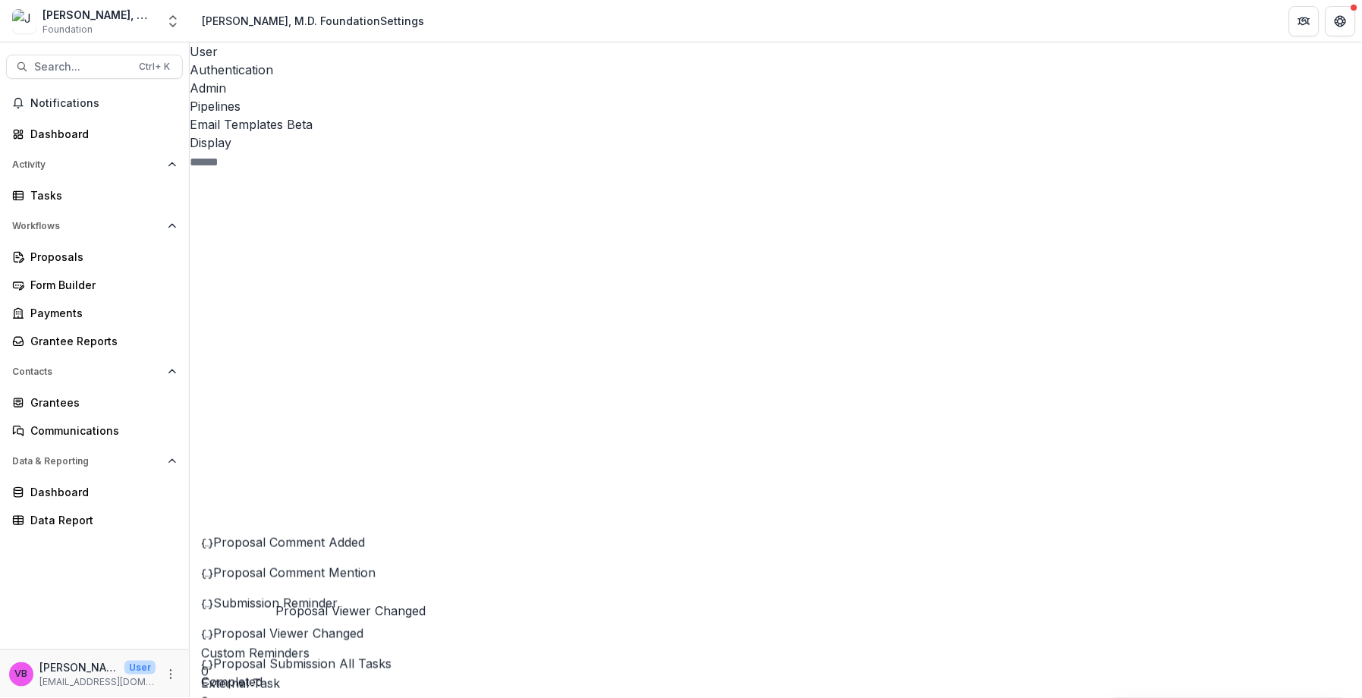
click at [349, 626] on span "Proposal Viewer Changed" at bounding box center [288, 633] width 150 height 15
click at [1350, 25] on button "Get Help" at bounding box center [1341, 21] width 30 height 30
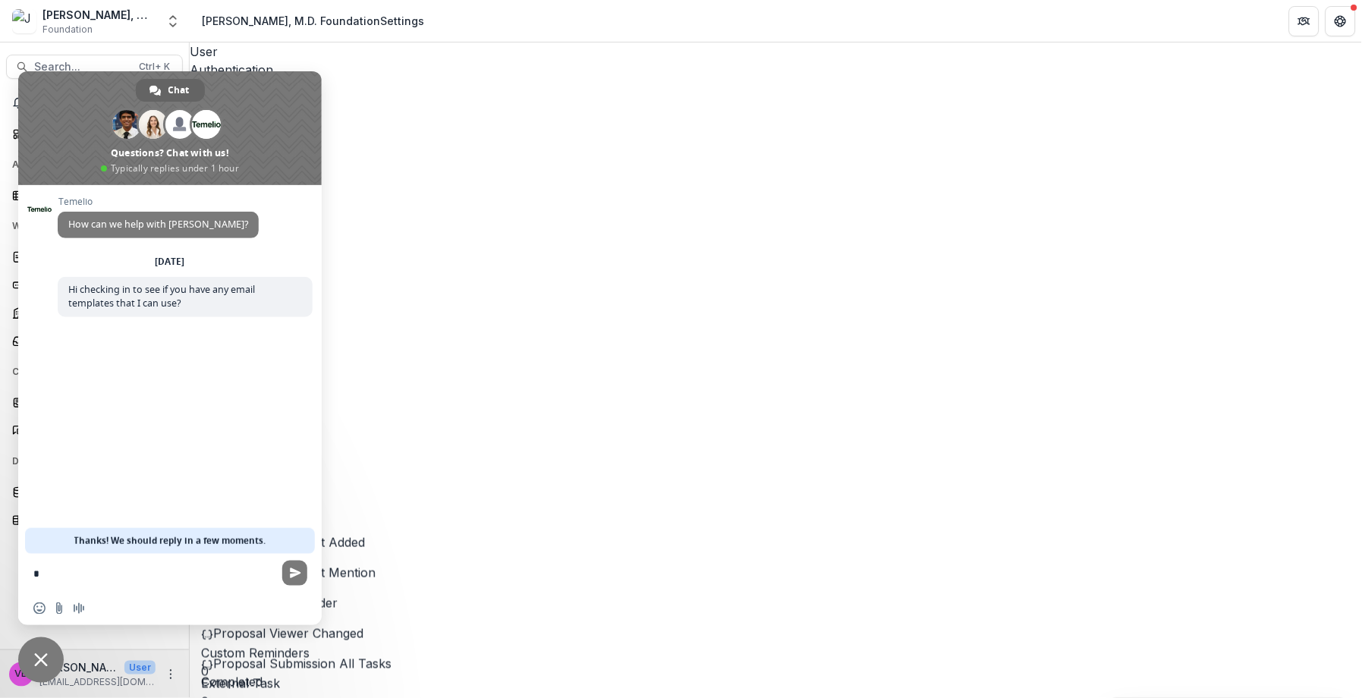
type textarea "*"
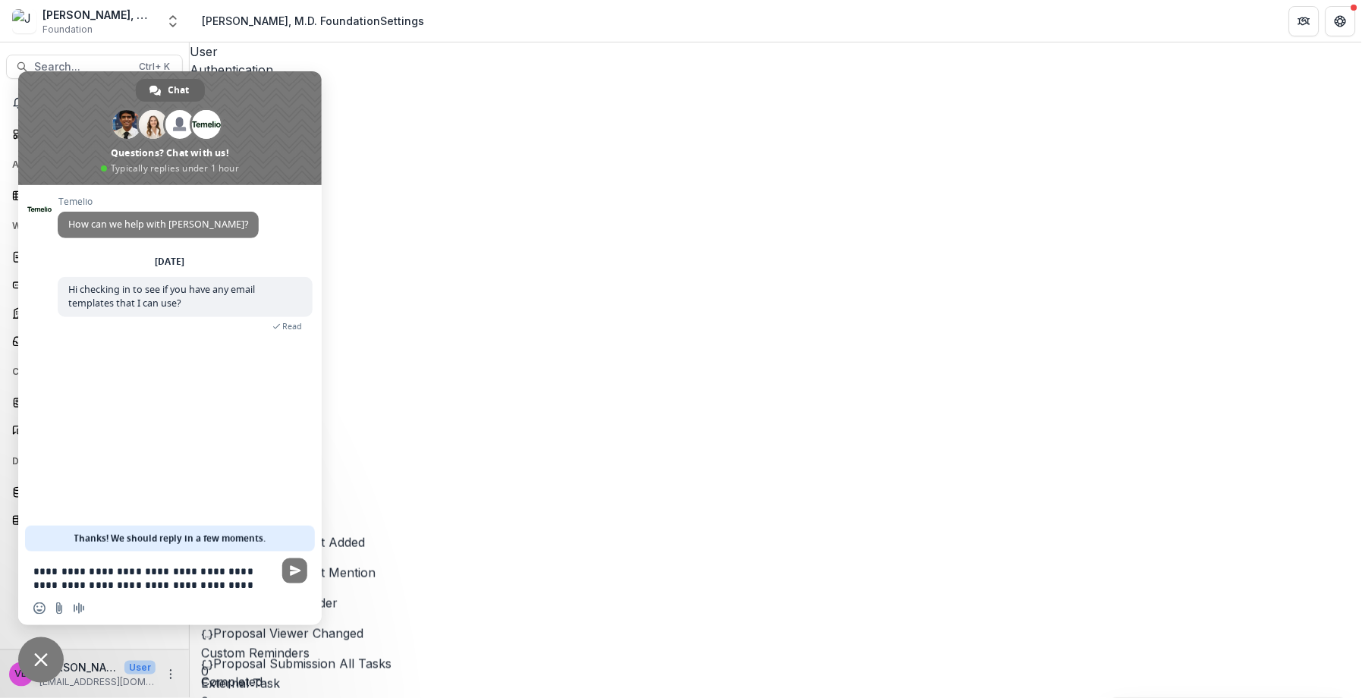
type textarea "**********"
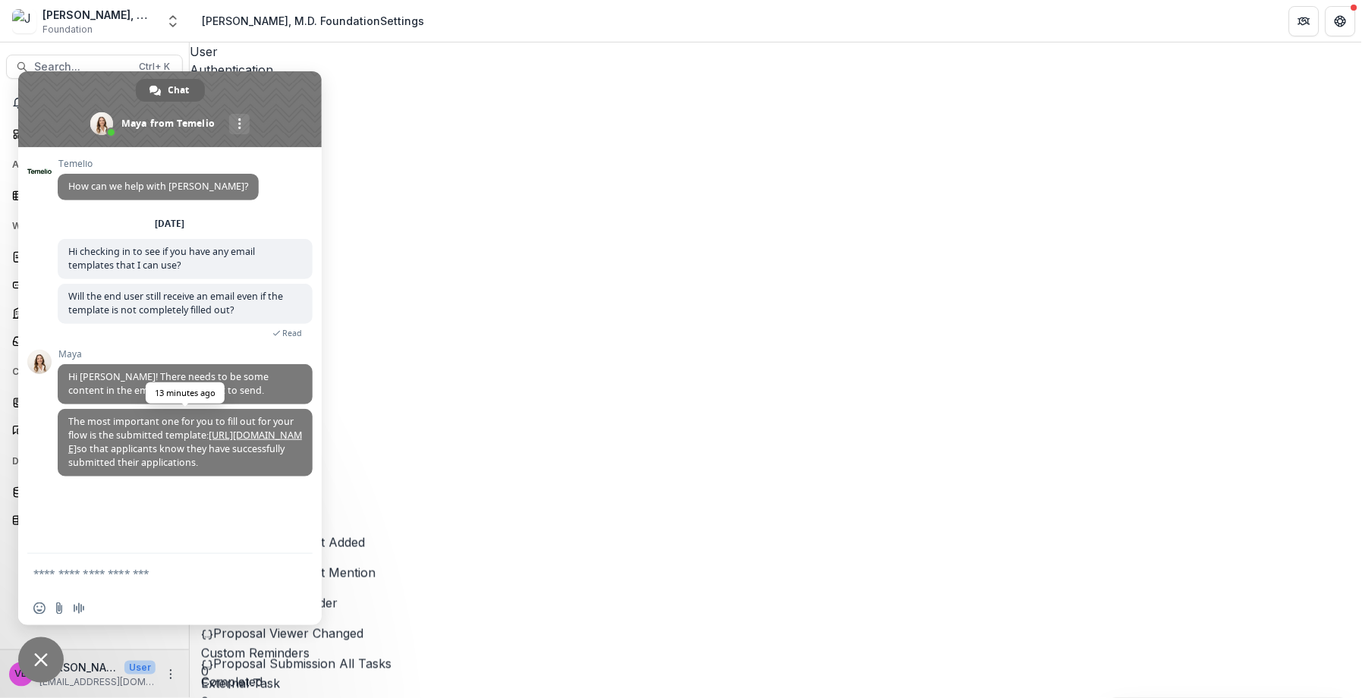
click at [252, 440] on link "[URL][DOMAIN_NAME]" at bounding box center [185, 442] width 234 height 27
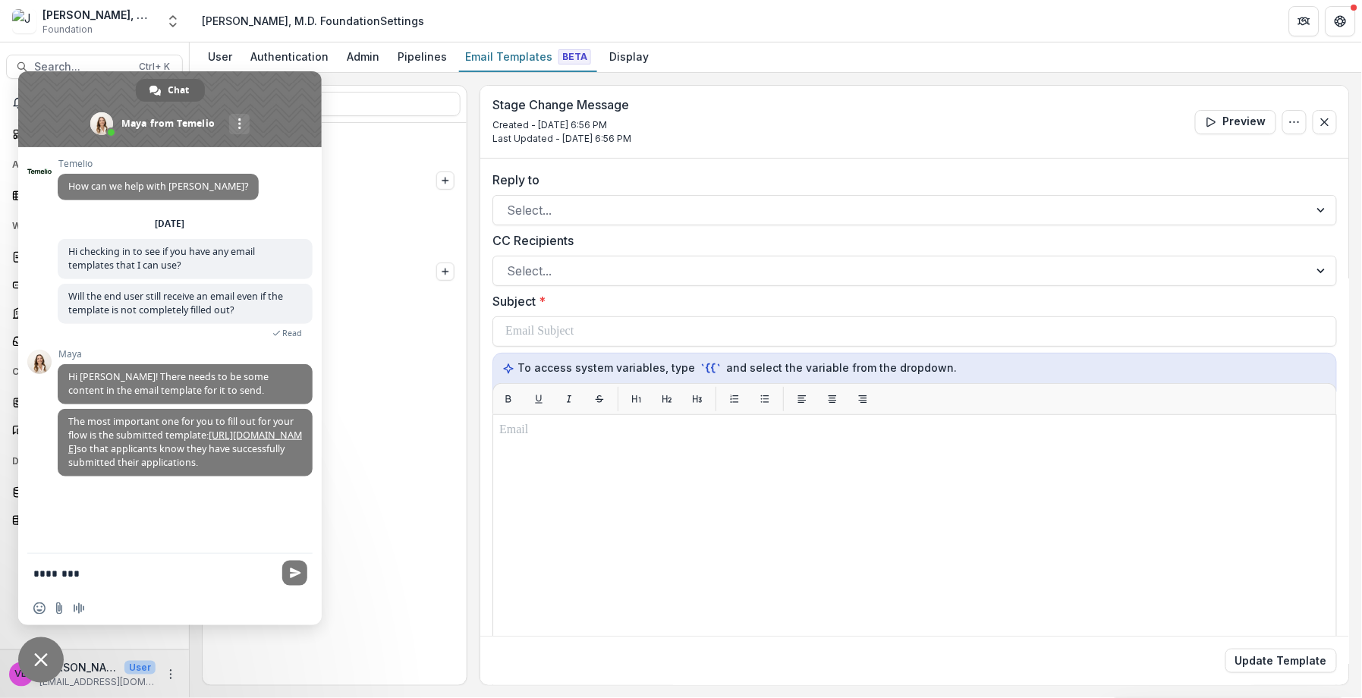
type textarea "*********"
click at [660, 299] on label "Subject *" at bounding box center [911, 301] width 836 height 18
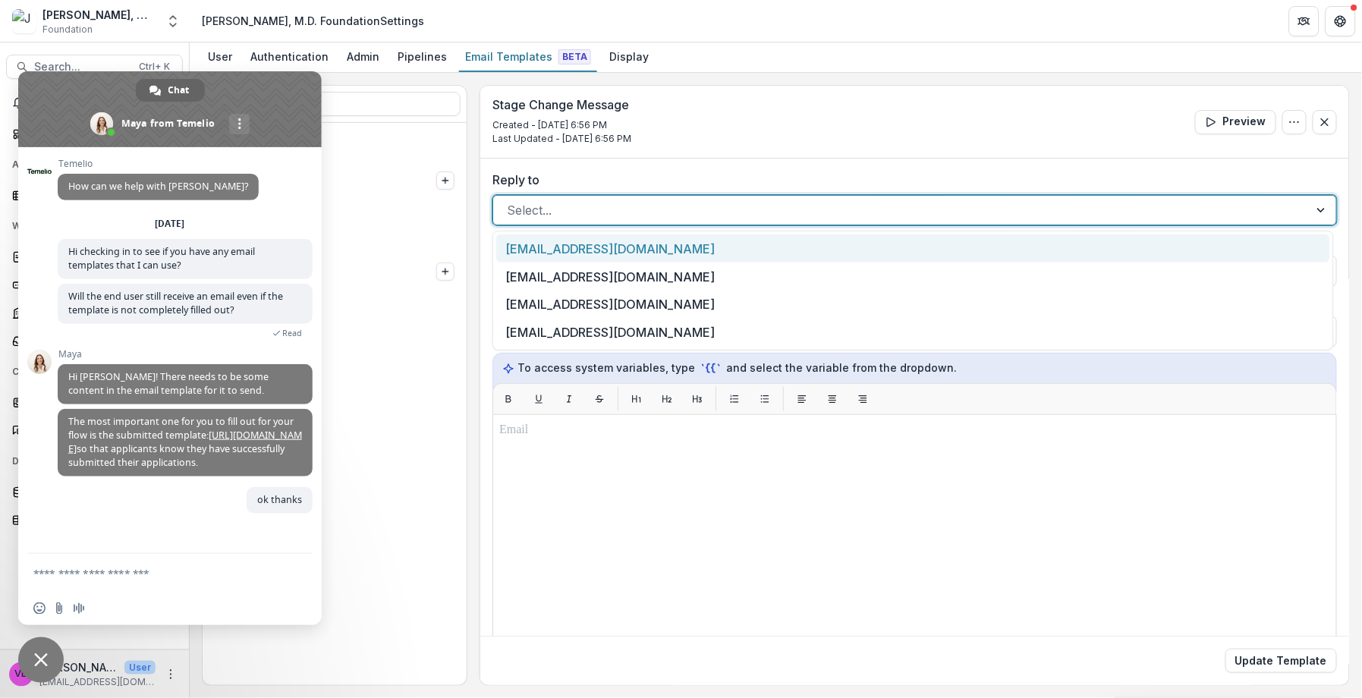
click at [659, 206] on div at bounding box center [901, 210] width 789 height 21
click at [668, 252] on div "contact@josephabaileyfoundation.org" at bounding box center [913, 249] width 834 height 28
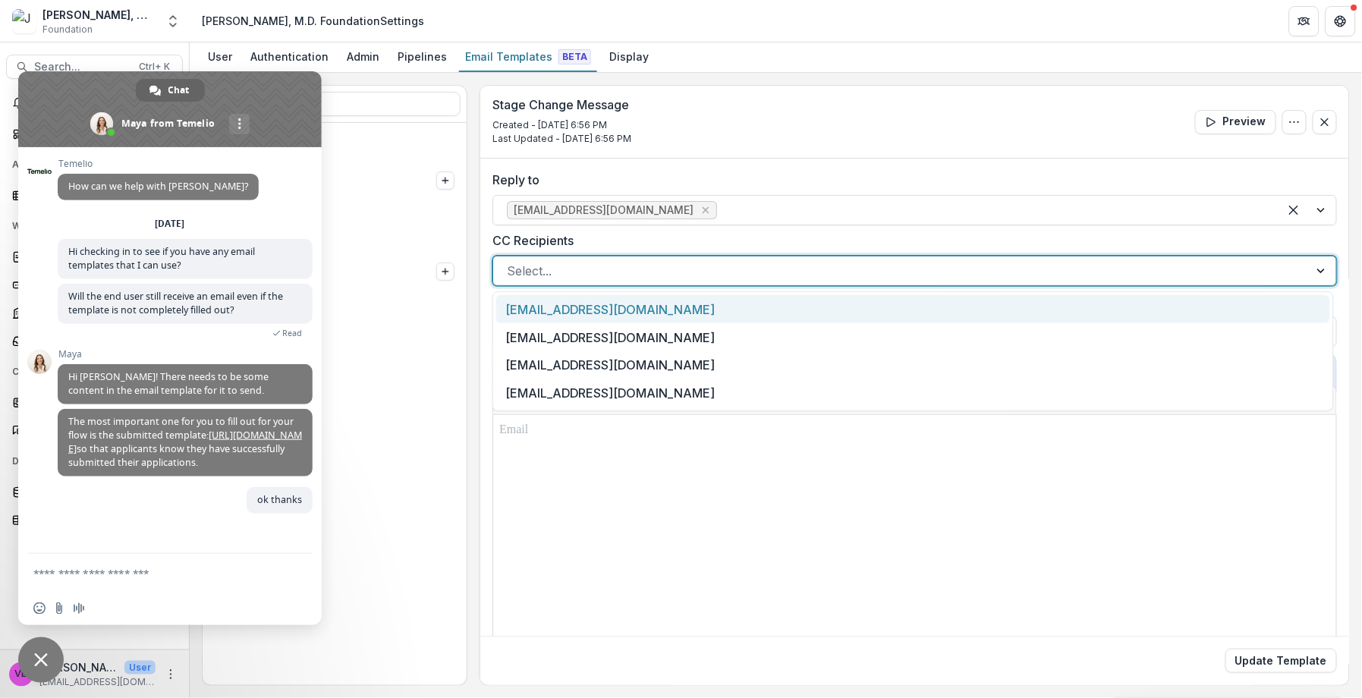
click at [622, 279] on div at bounding box center [901, 270] width 789 height 21
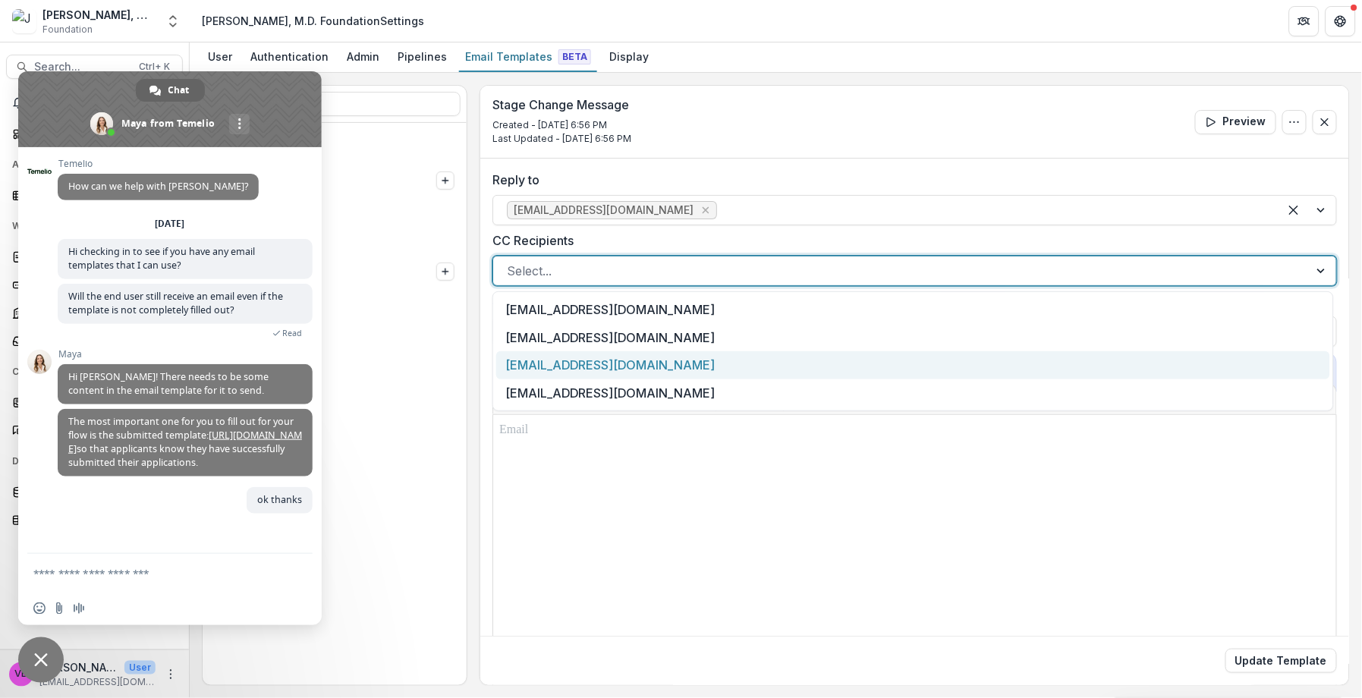
click at [623, 372] on div "olivia4110@gmail.com" at bounding box center [913, 365] width 834 height 28
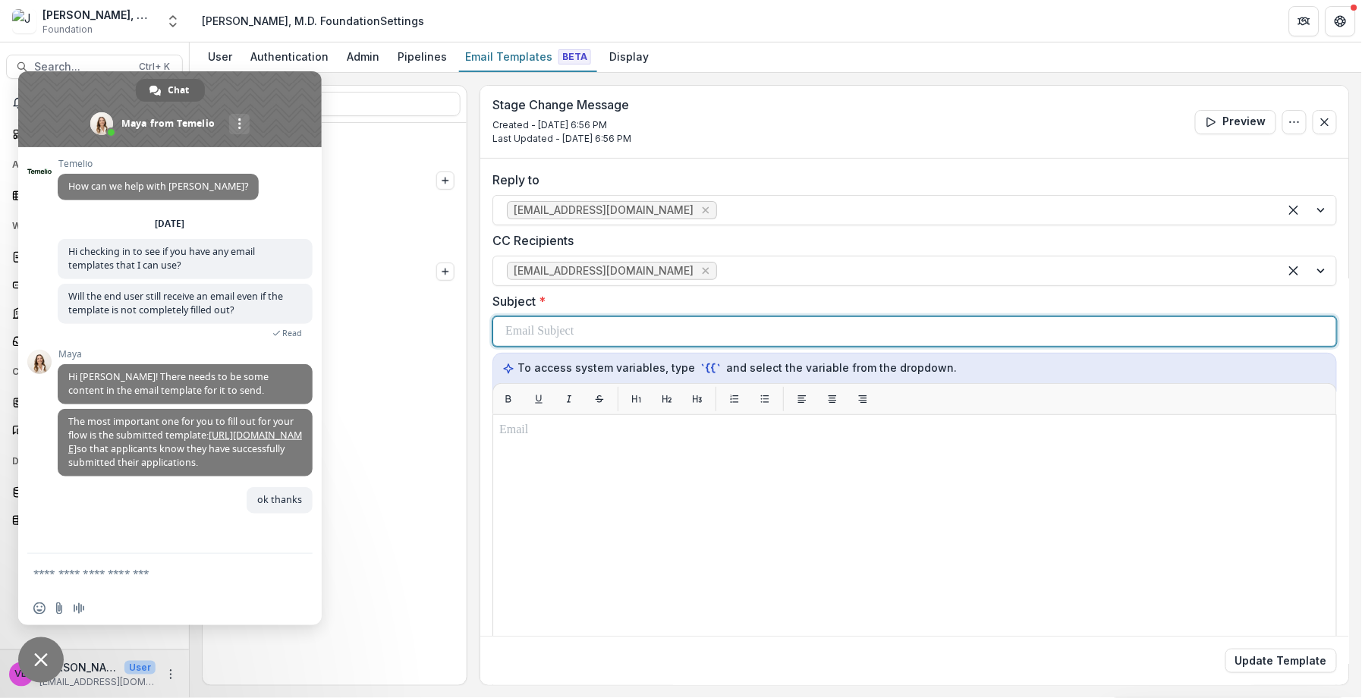
click at [635, 333] on div at bounding box center [915, 331] width 819 height 29
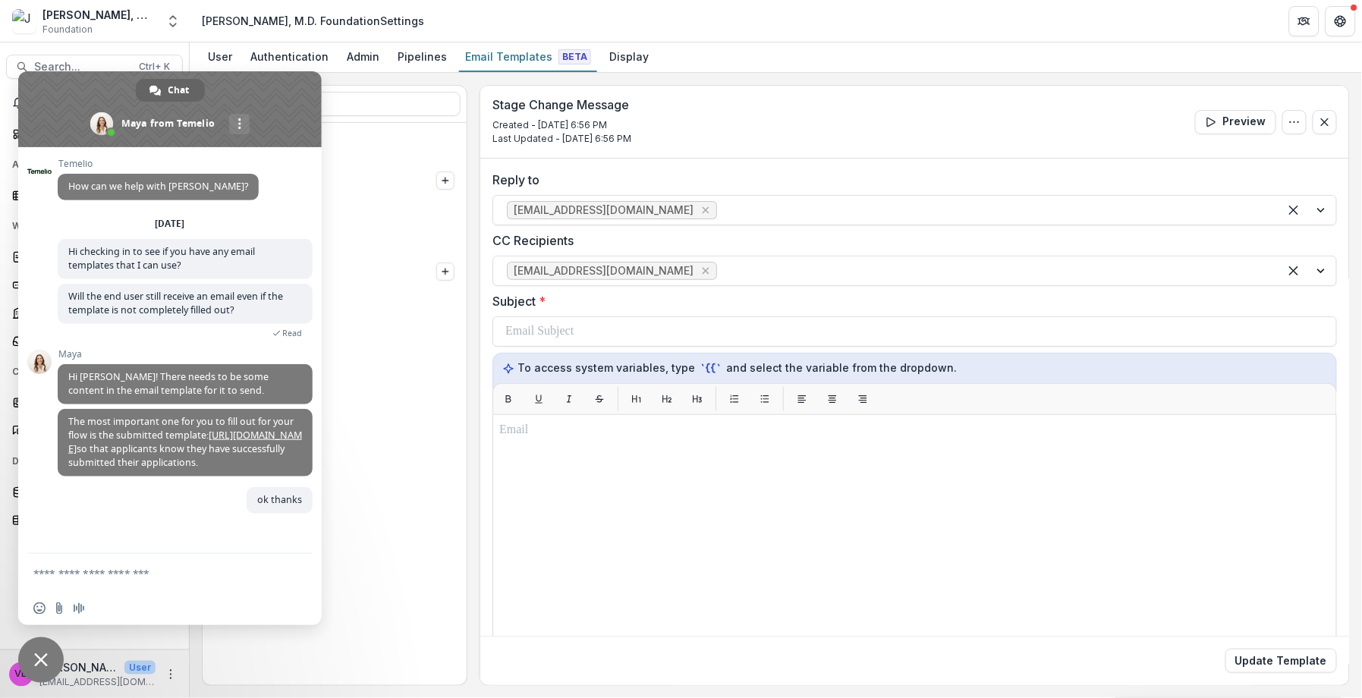
click at [170, 579] on textarea "Compose your message..." at bounding box center [153, 574] width 240 height 14
type textarea "*"
type textarea "*****"
click at [46, 657] on span "Close chat" at bounding box center [41, 661] width 14 height 14
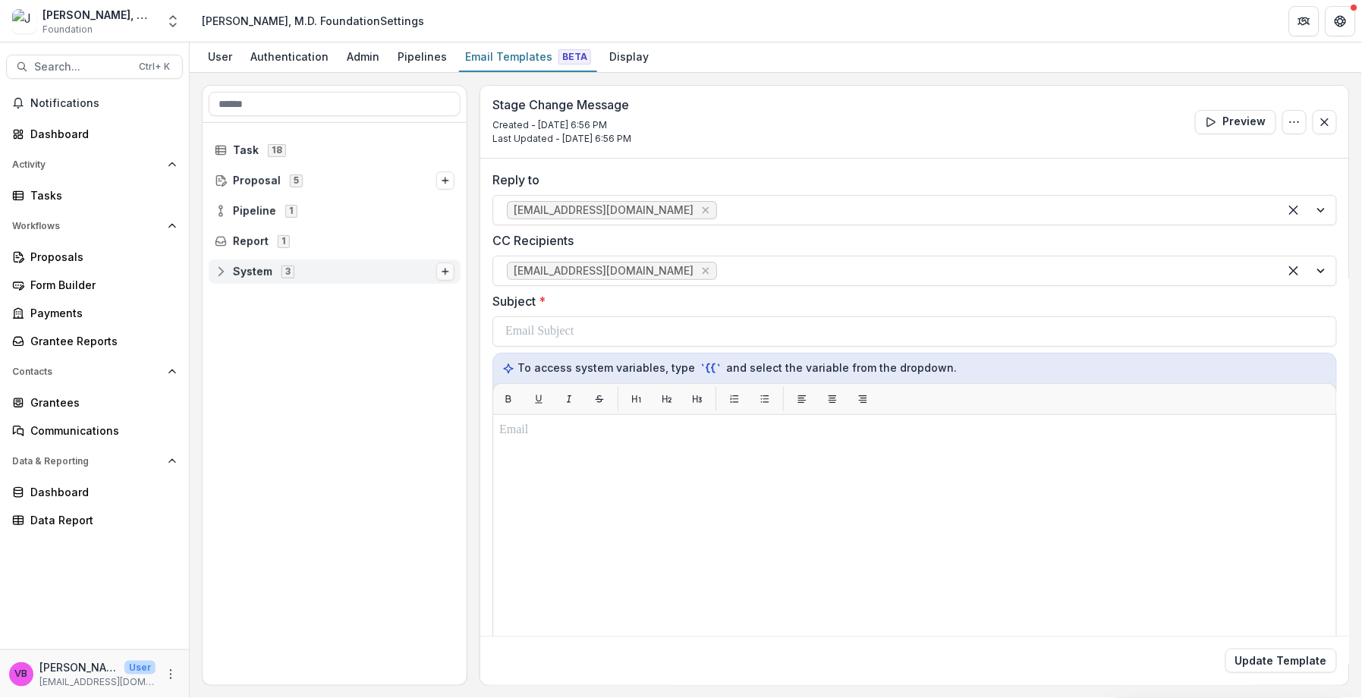
click at [444, 270] on icon "Options" at bounding box center [445, 271] width 9 height 9
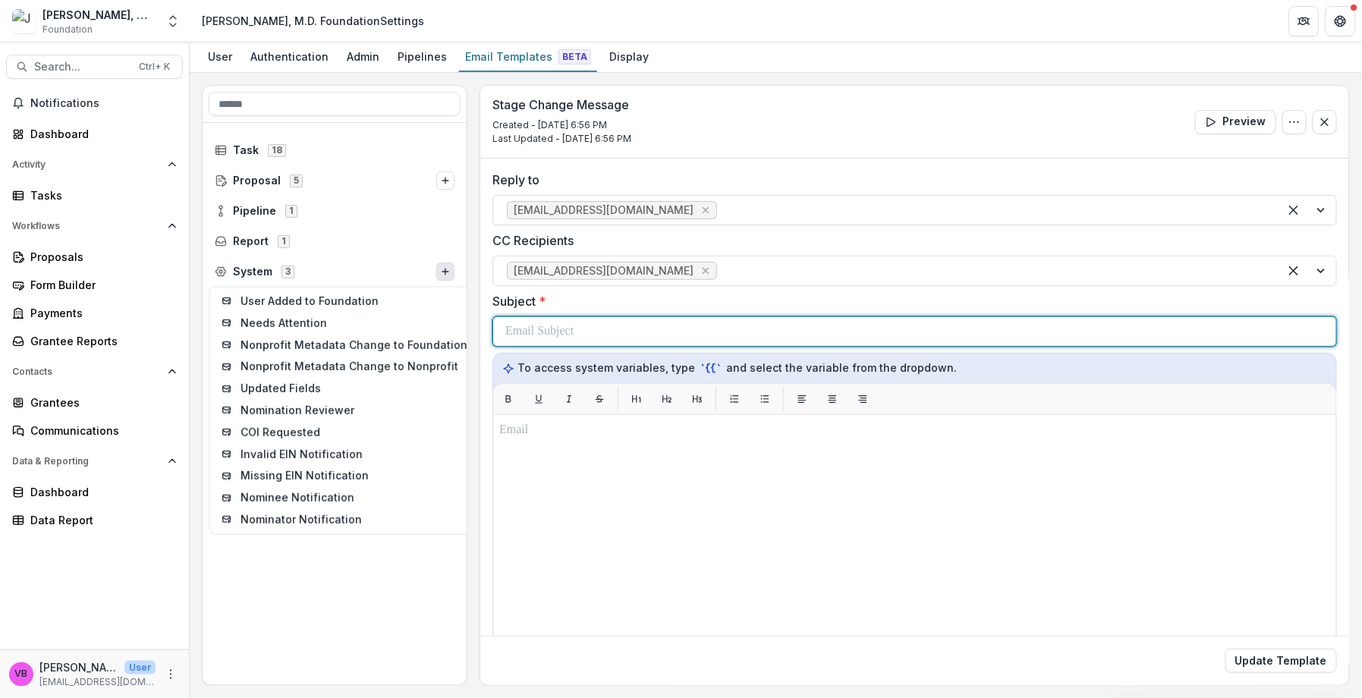
click at [602, 332] on div at bounding box center [915, 331] width 819 height 29
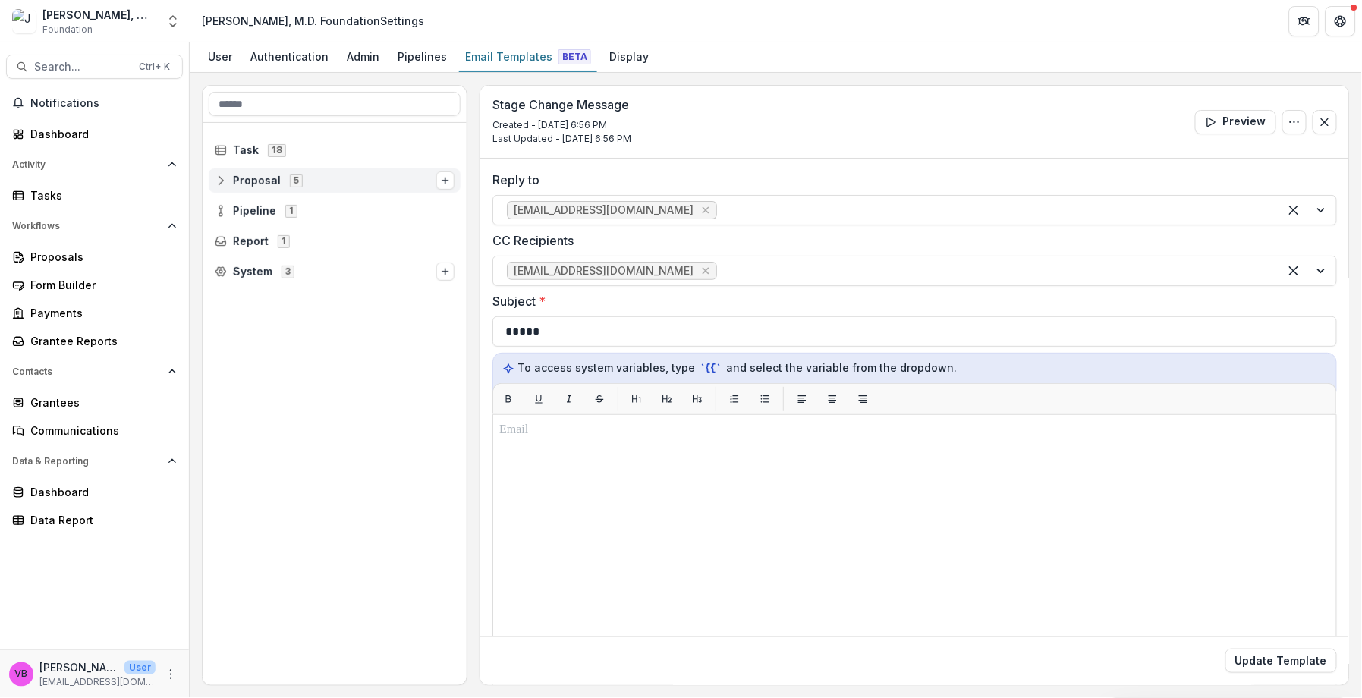
click at [351, 187] on div "Proposal 5" at bounding box center [335, 181] width 252 height 24
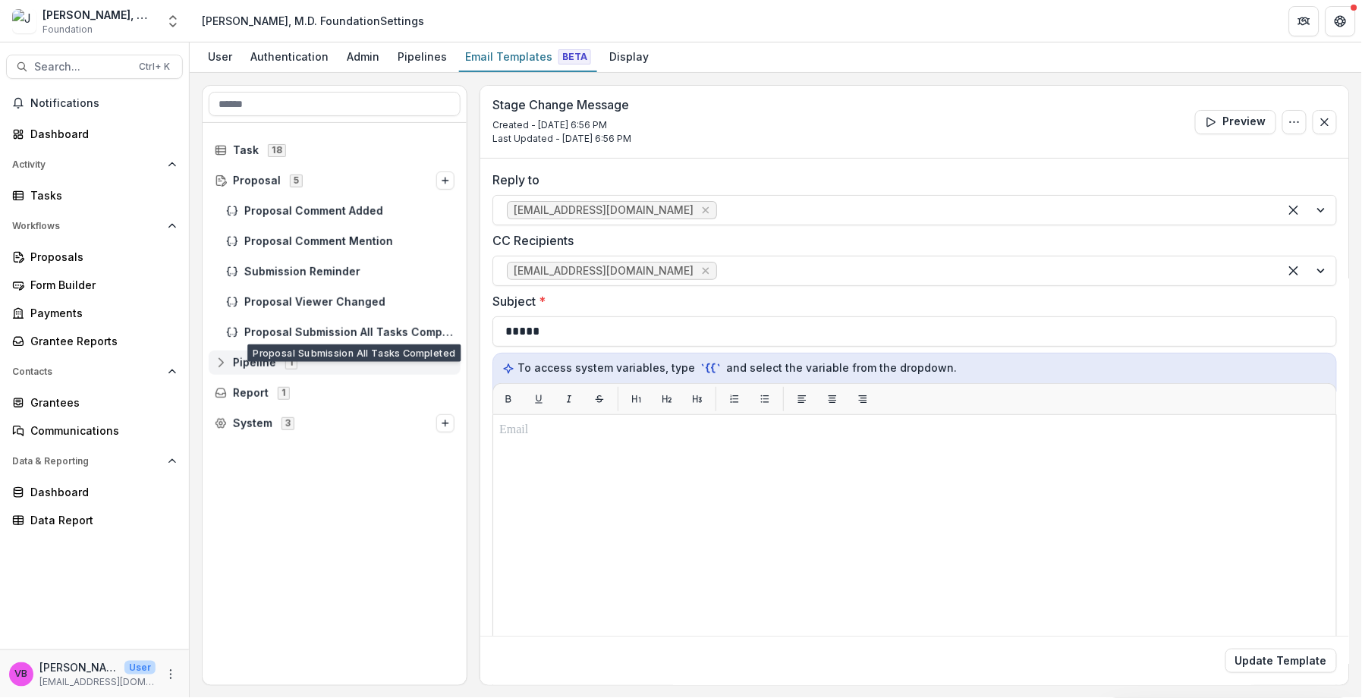
drag, startPoint x: 398, startPoint y: 326, endPoint x: 329, endPoint y: 365, distance: 79.6
click at [329, 365] on span "Pipeline 1" at bounding box center [335, 362] width 240 height 13
click at [361, 333] on span "Proposal Submission All Tasks Completed" at bounding box center [349, 332] width 210 height 13
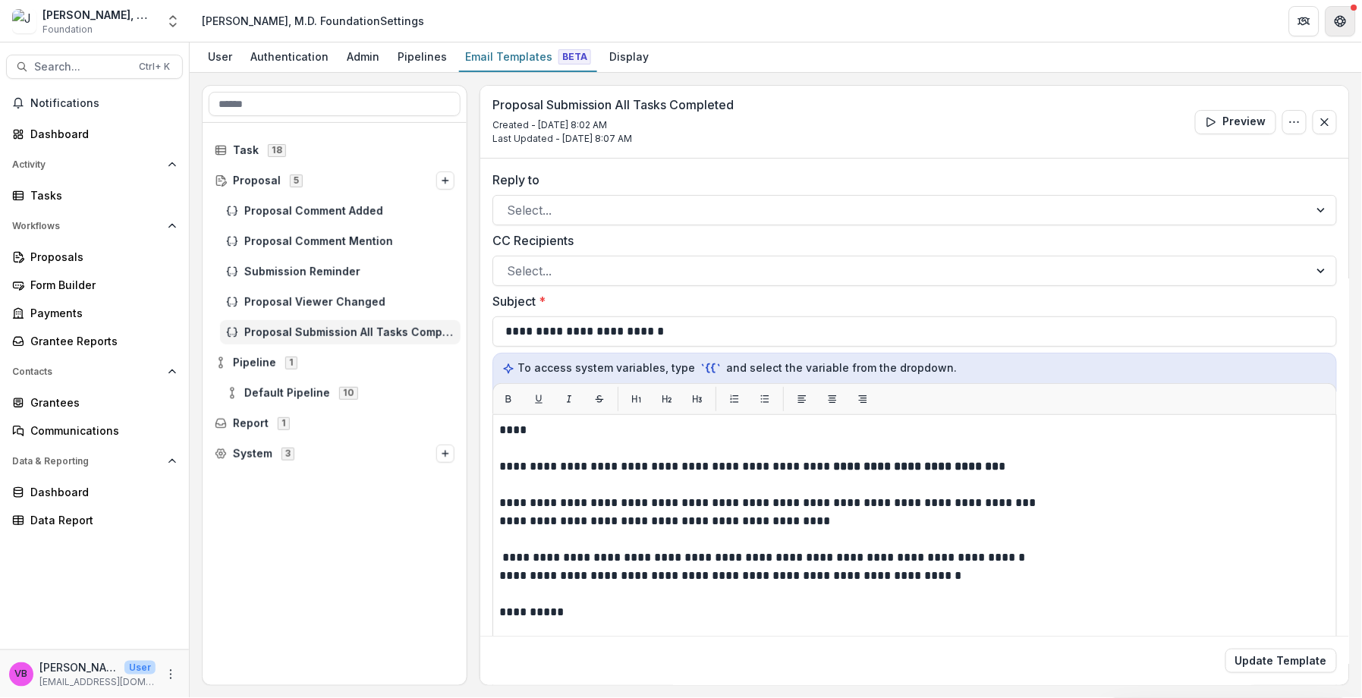
click at [1339, 20] on icon "Get Help" at bounding box center [1337, 21] width 3 height 4
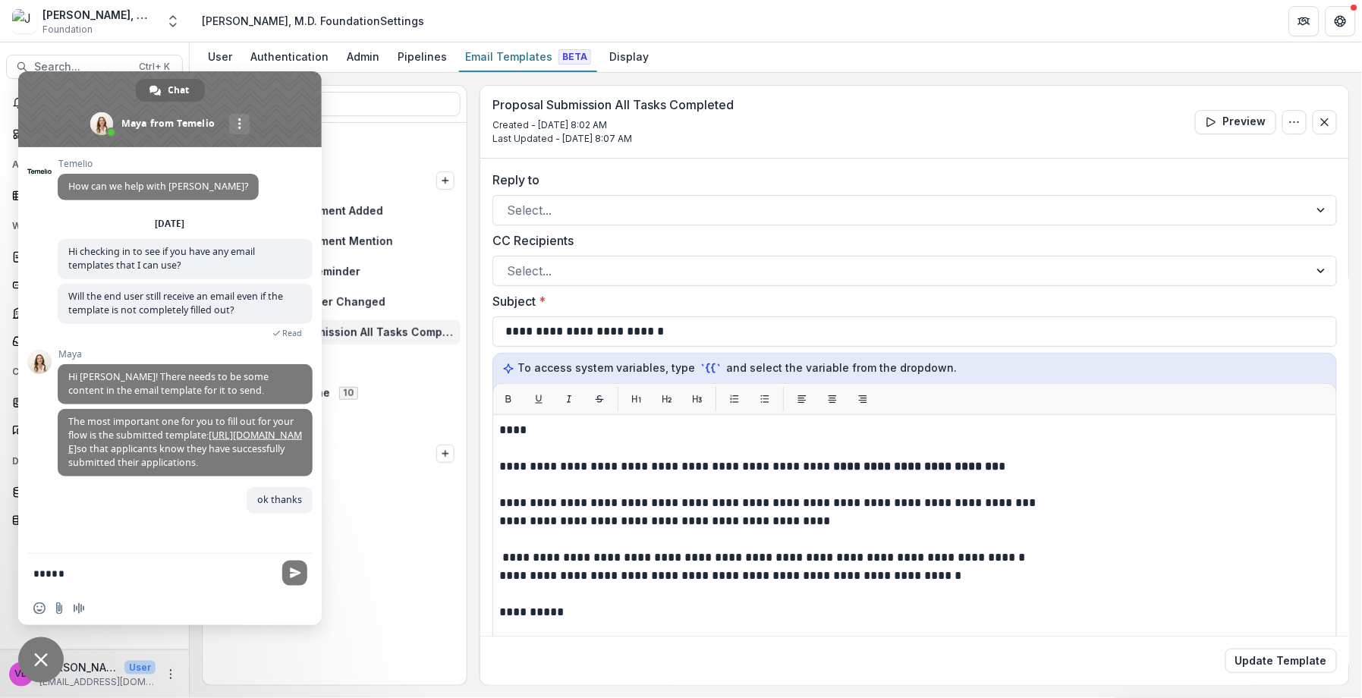
click at [75, 576] on textarea "*****" at bounding box center [153, 574] width 240 height 14
type textarea "*"
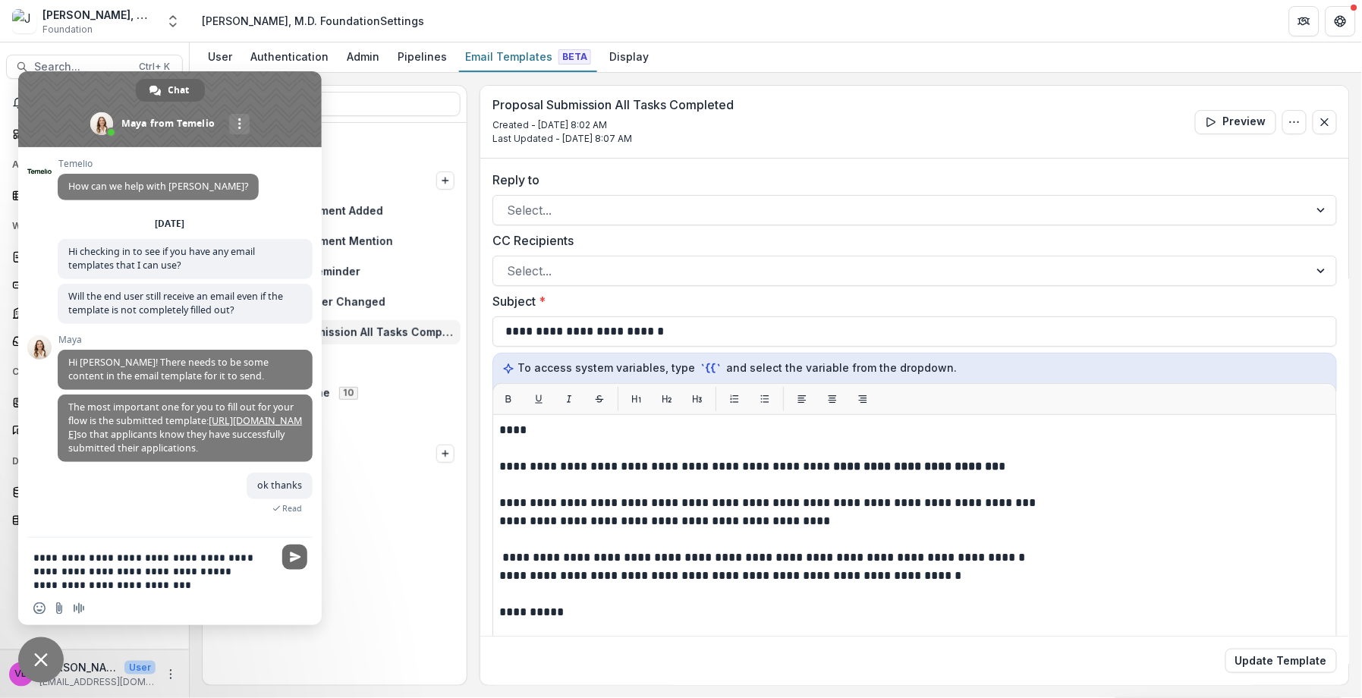
type textarea "**********"
click at [298, 553] on span "Send" at bounding box center [295, 557] width 11 height 11
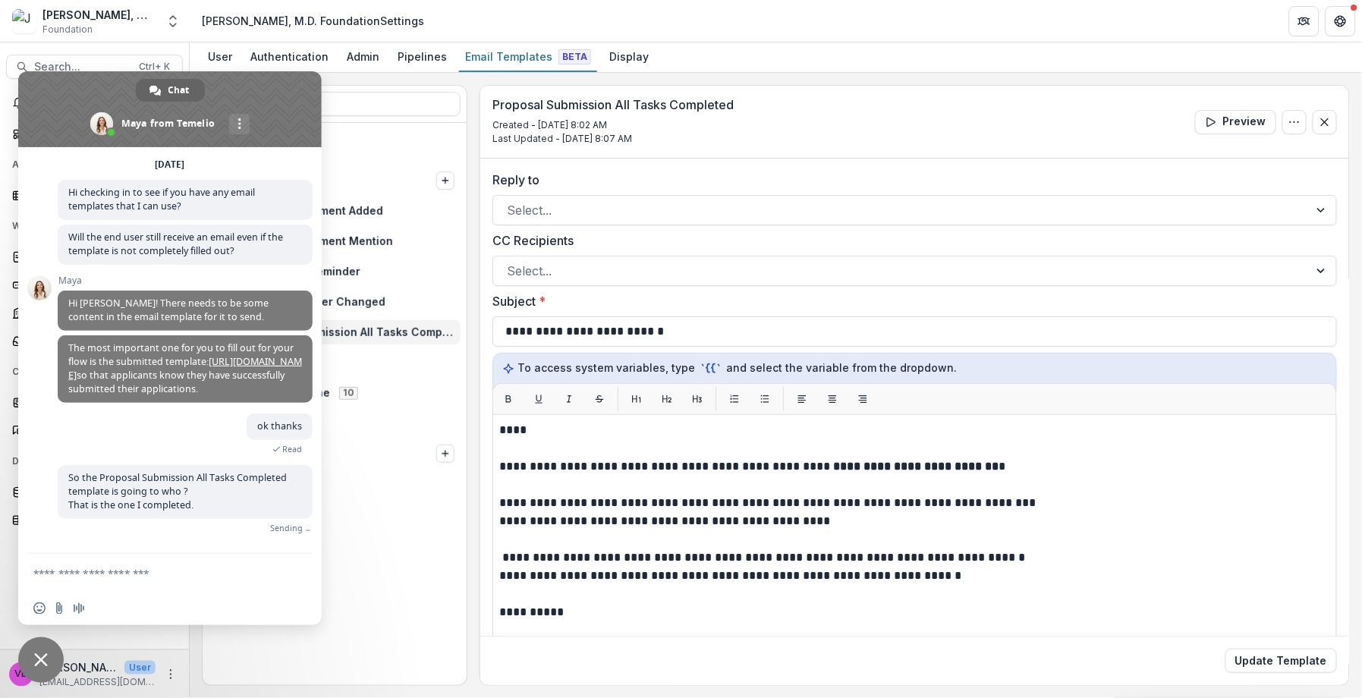
scroll to position [61, 0]
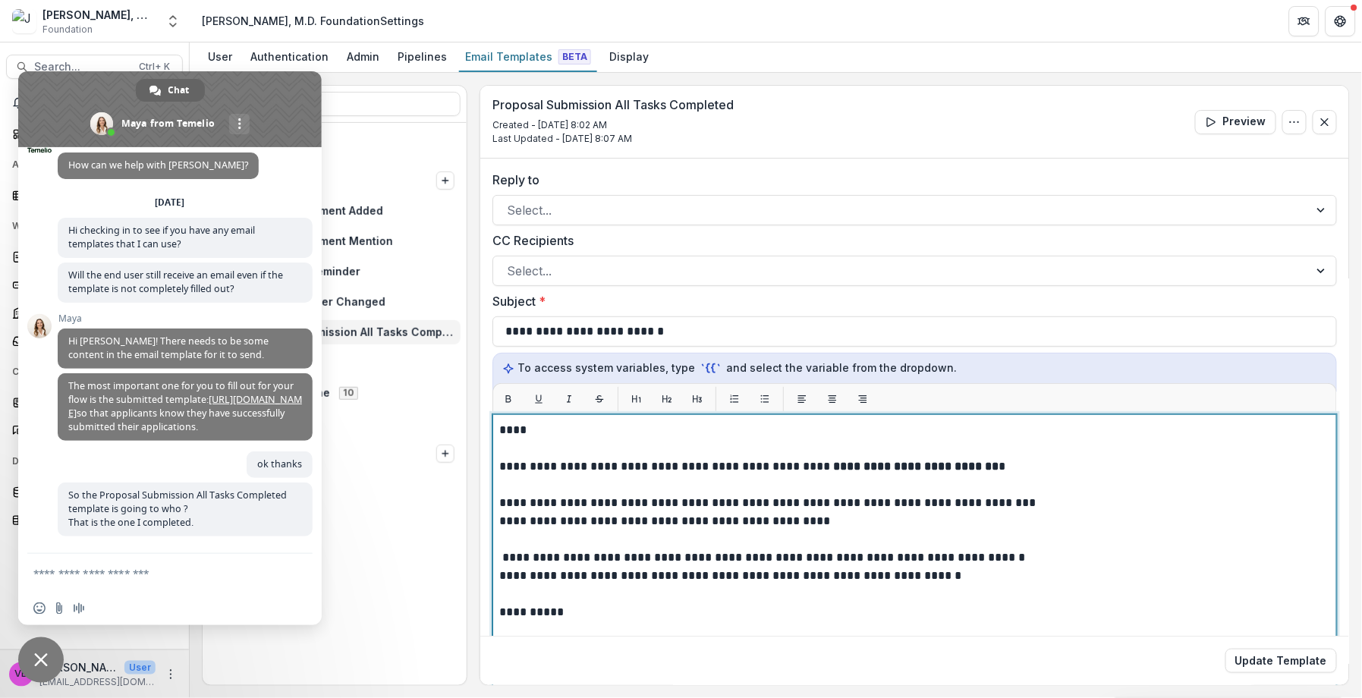
click at [586, 549] on p "**********" at bounding box center [912, 558] width 827 height 18
click at [641, 616] on p "**********" at bounding box center [912, 612] width 827 height 18
click at [632, 549] on p "**********" at bounding box center [912, 558] width 827 height 18
click at [556, 621] on div "**********" at bounding box center [914, 604] width 831 height 366
click at [504, 554] on p "**********" at bounding box center [912, 558] width 827 height 18
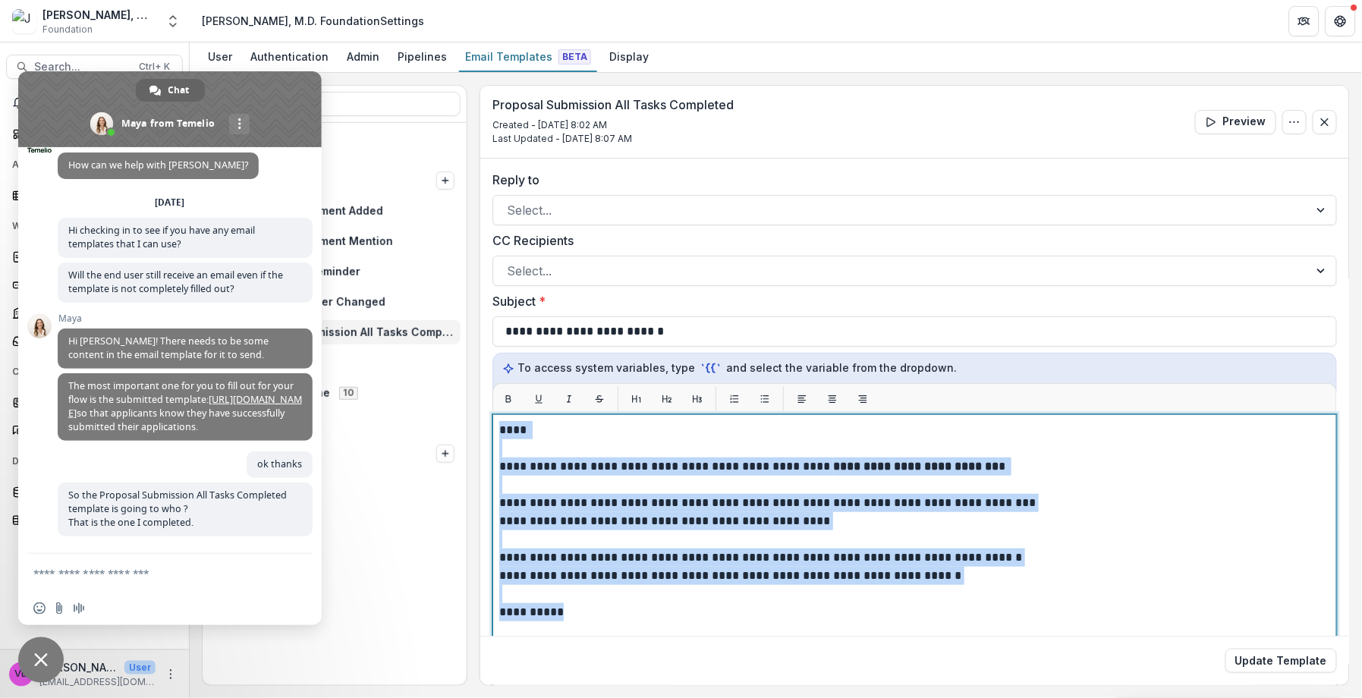
drag, startPoint x: 565, startPoint y: 619, endPoint x: 503, endPoint y: 418, distance: 210.3
click at [503, 418] on div "**********" at bounding box center [915, 604] width 845 height 380
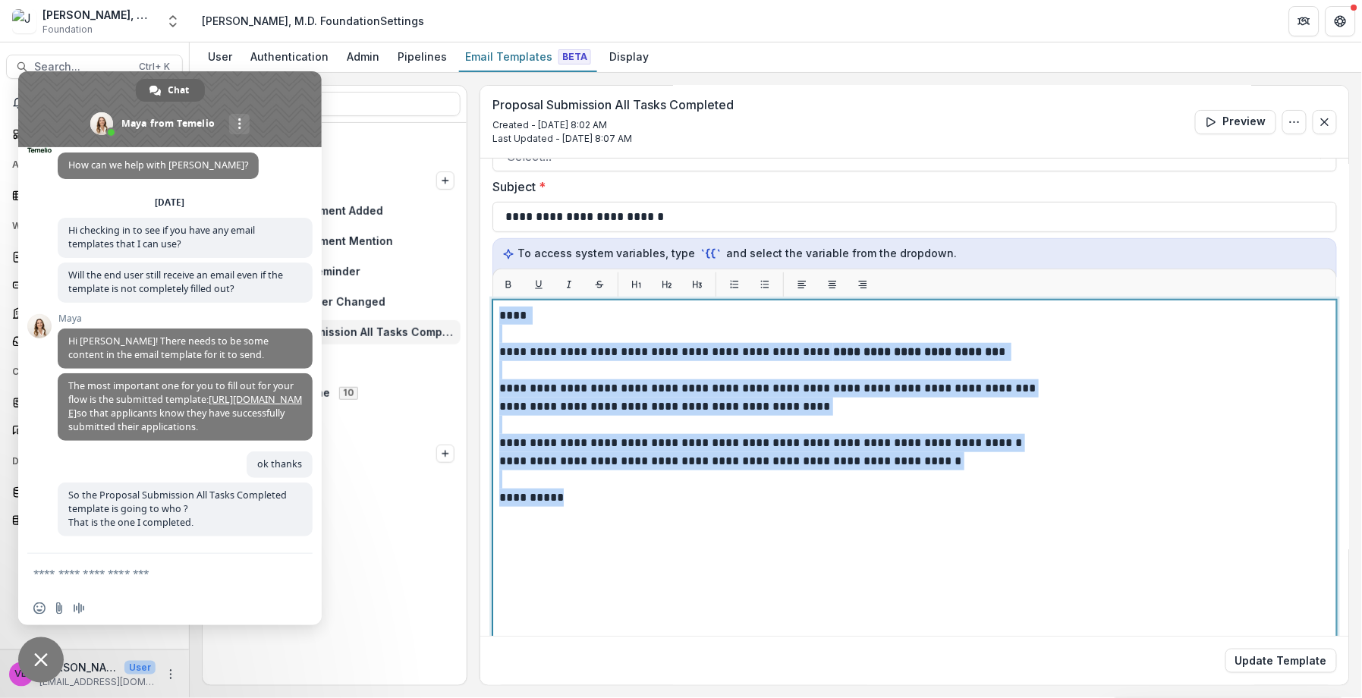
scroll to position [117, 0]
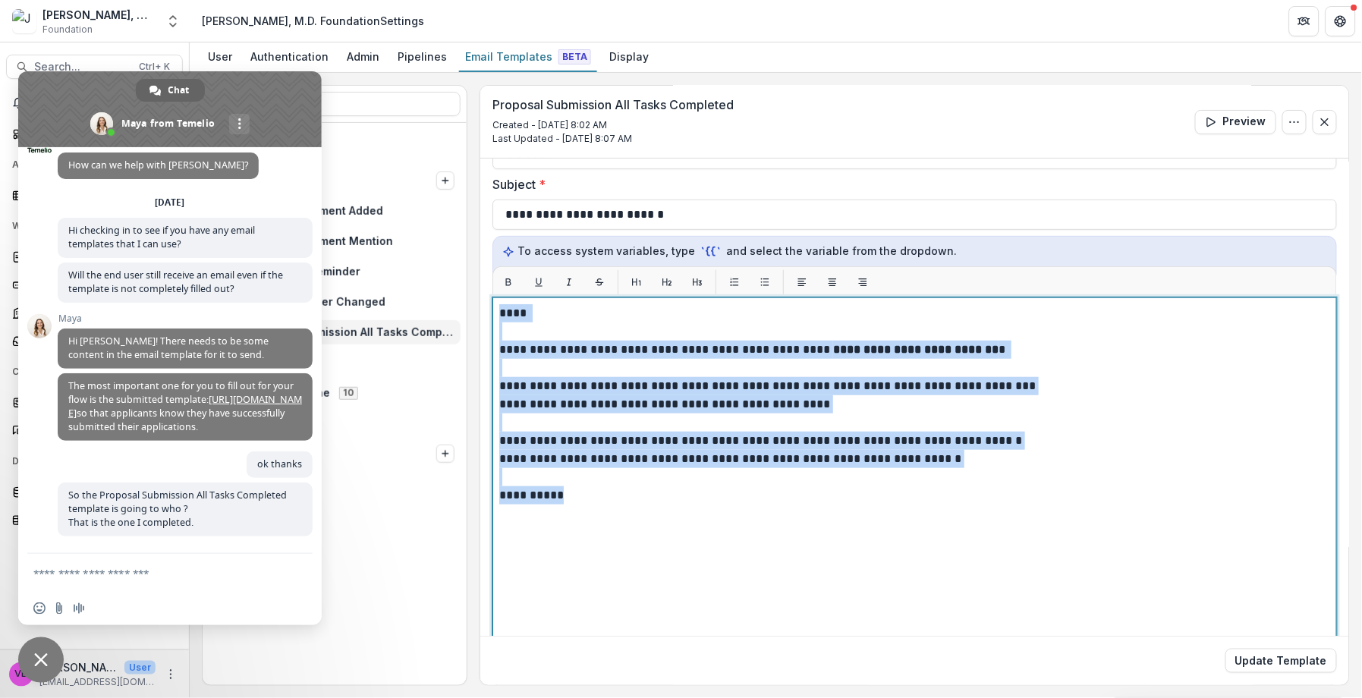
copy div "**********"
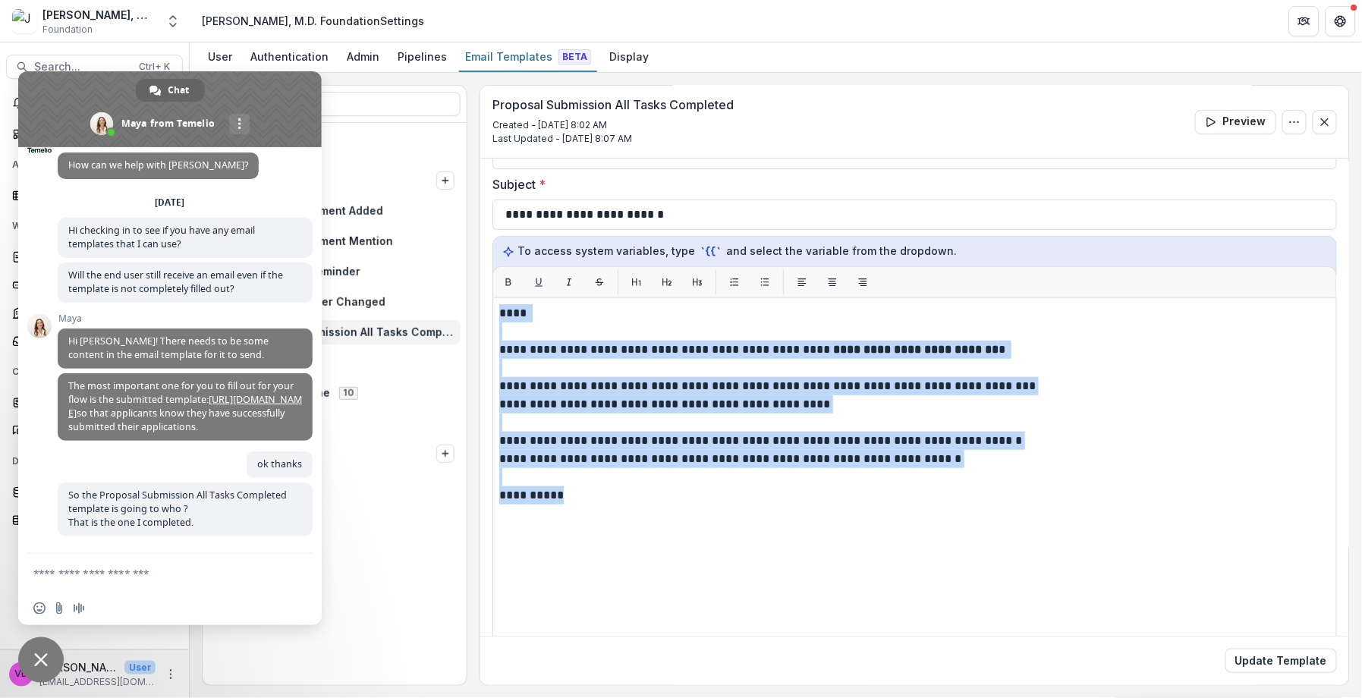
click at [44, 662] on span "Close chat" at bounding box center [41, 661] width 14 height 14
